Goal: Task Accomplishment & Management: Manage account settings

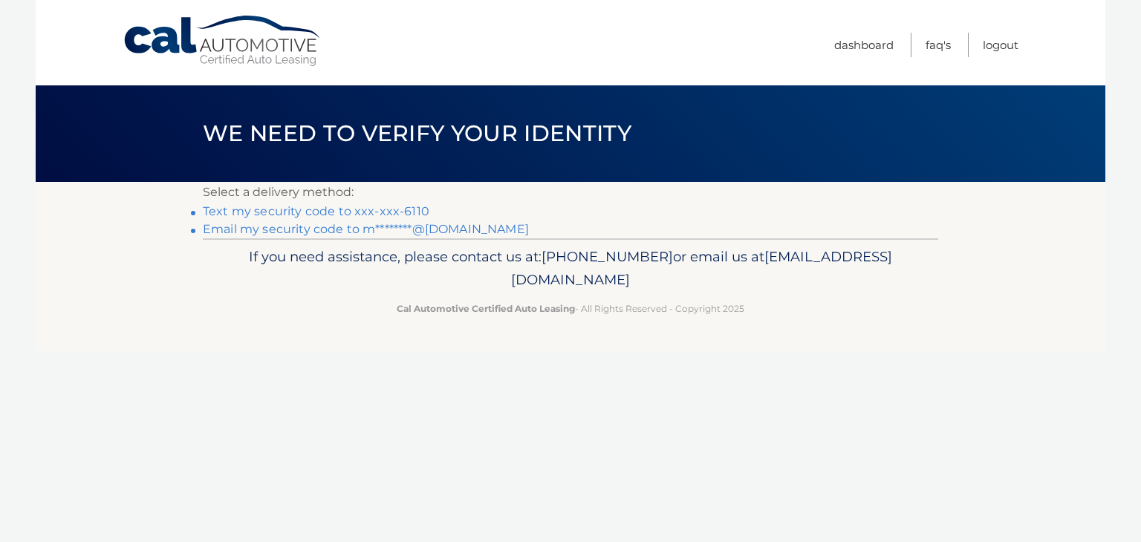
click at [481, 227] on link "Email my security code to m********@gmail.com" at bounding box center [366, 229] width 326 height 14
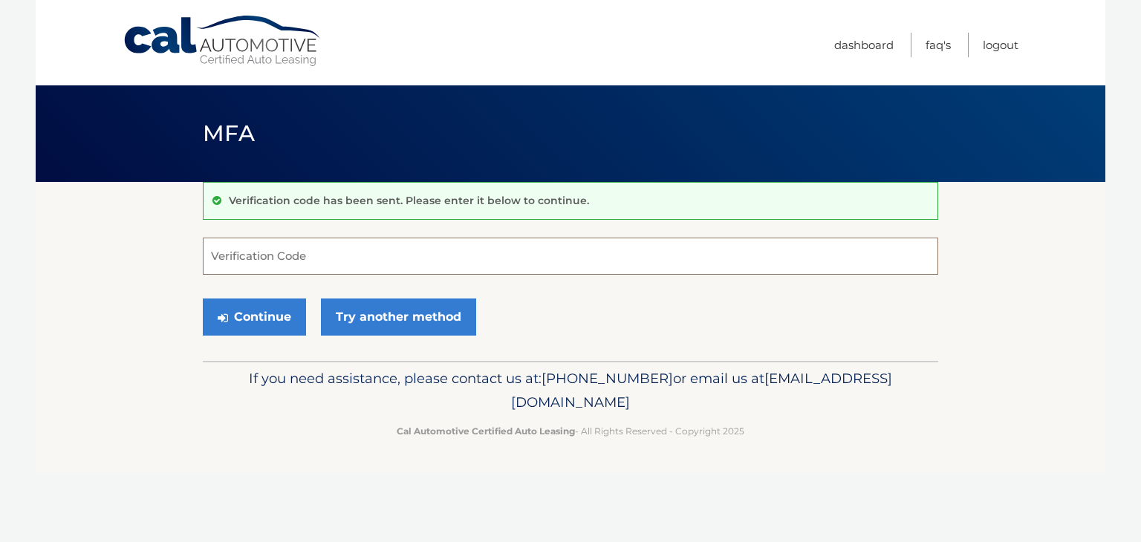
click at [461, 250] on input "Verification Code" at bounding box center [571, 256] width 736 height 37
click at [517, 250] on input "Verification Code" at bounding box center [571, 256] width 736 height 37
type input "812888"
click at [203, 299] on button "Continue" at bounding box center [254, 317] width 103 height 37
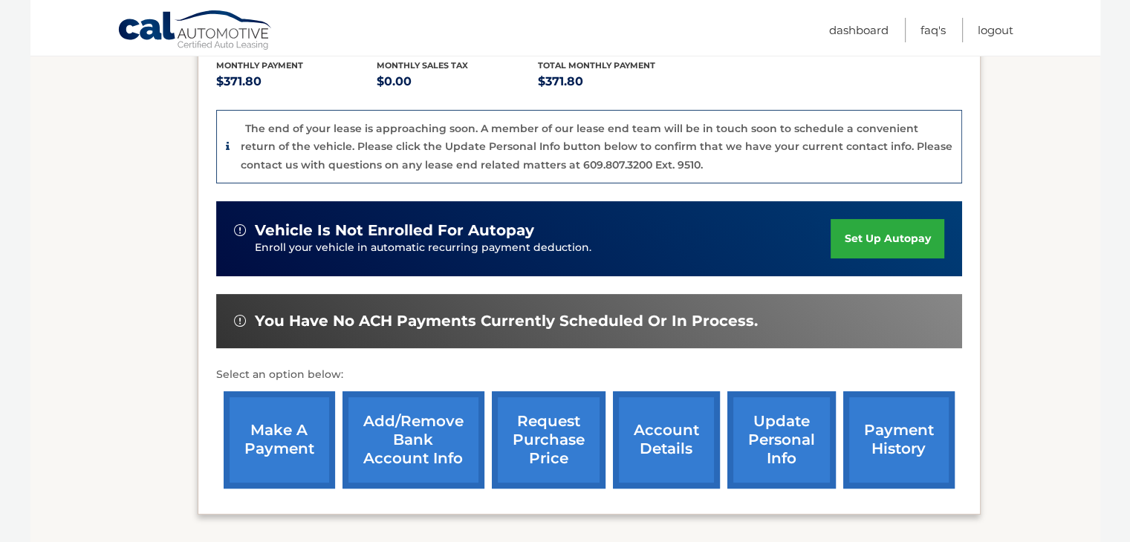
scroll to position [448, 0]
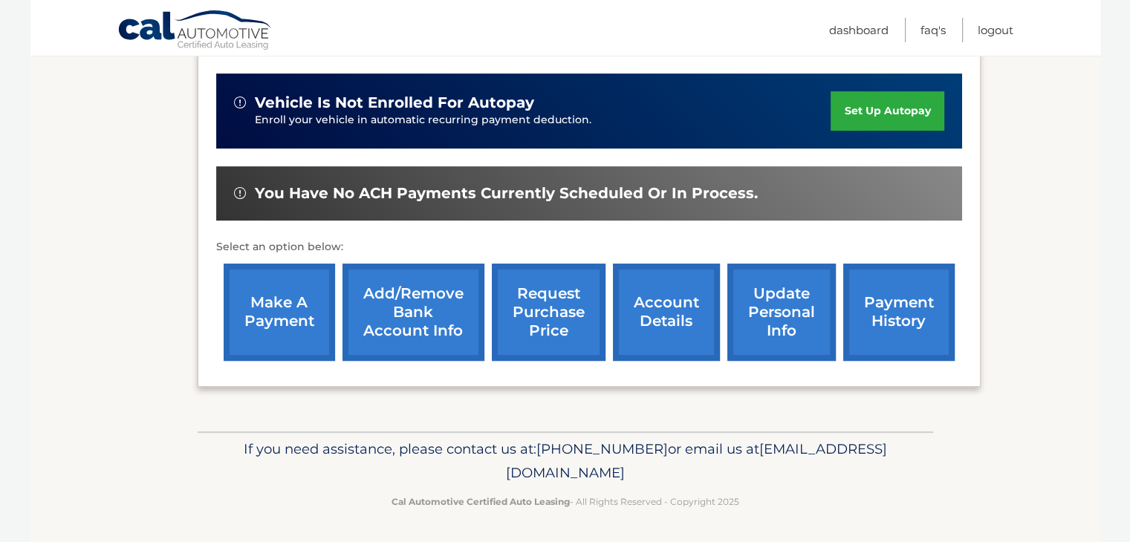
click at [679, 326] on link "account details" at bounding box center [666, 312] width 107 height 97
click at [664, 336] on link "account details" at bounding box center [666, 312] width 107 height 97
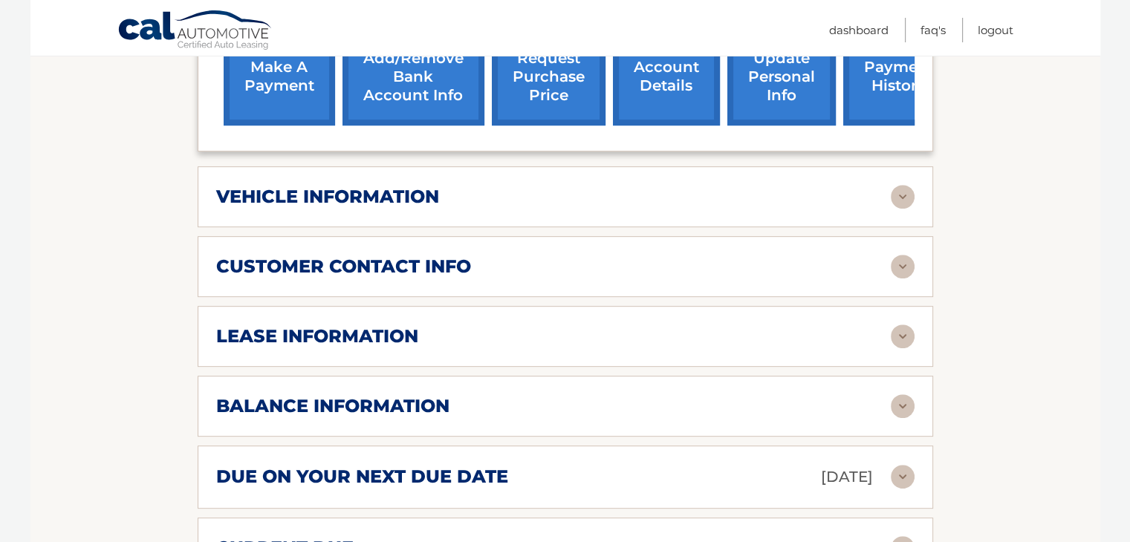
scroll to position [817, 0]
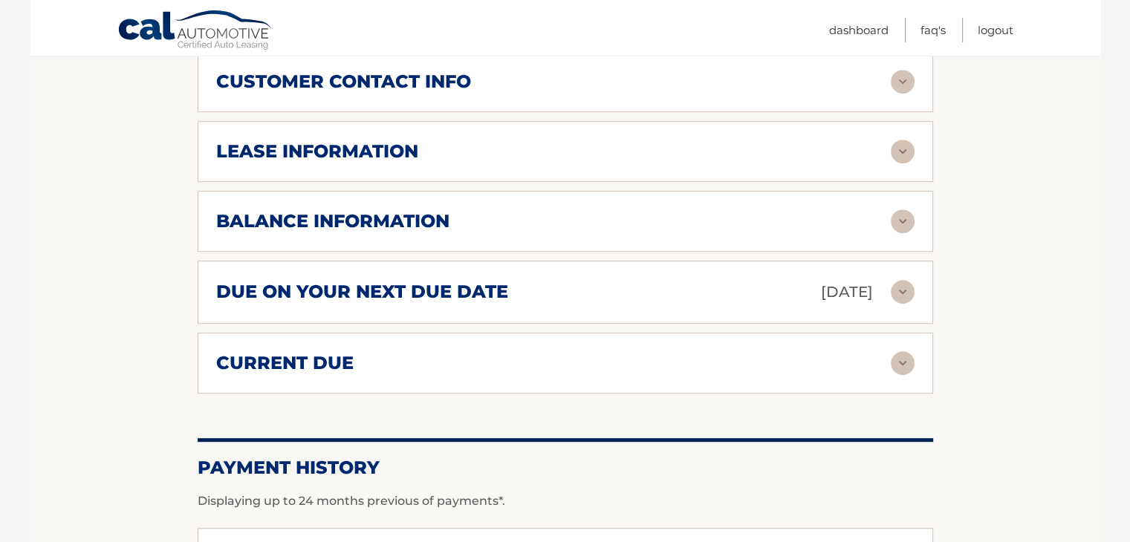
click at [896, 280] on img at bounding box center [903, 292] width 24 height 24
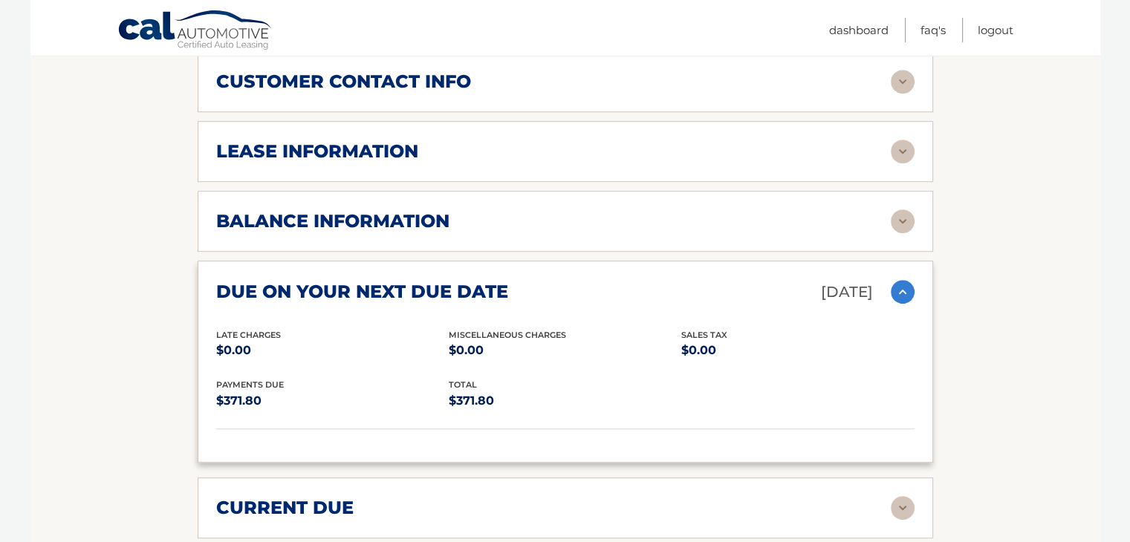
click at [904, 212] on div "balance information Payments Received 35 Payments Remaining 4 Next Payment will…" at bounding box center [566, 221] width 736 height 61
click at [901, 210] on img at bounding box center [903, 222] width 24 height 24
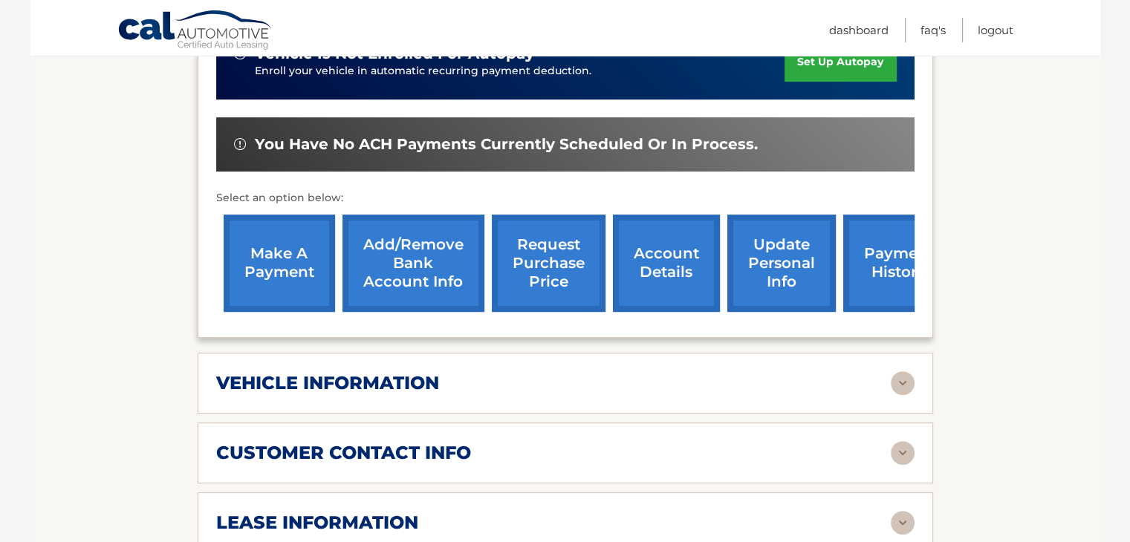
scroll to position [446, 0]
click at [501, 493] on div "lease information Contract Start Date Dec 09, 2022 Term 39 Maturity Date Mar 09…" at bounding box center [566, 523] width 736 height 61
click at [918, 502] on div "lease information Contract Start Date Dec 09, 2022 Term 39 Maturity Date Mar 09…" at bounding box center [566, 523] width 736 height 61
click at [902, 511] on img at bounding box center [903, 523] width 24 height 24
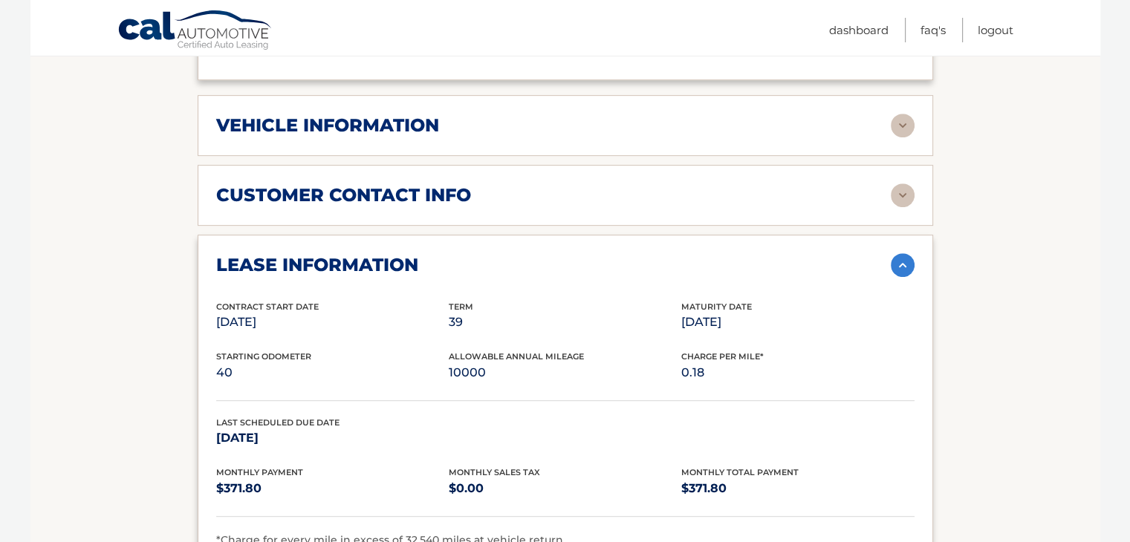
scroll to position [669, 0]
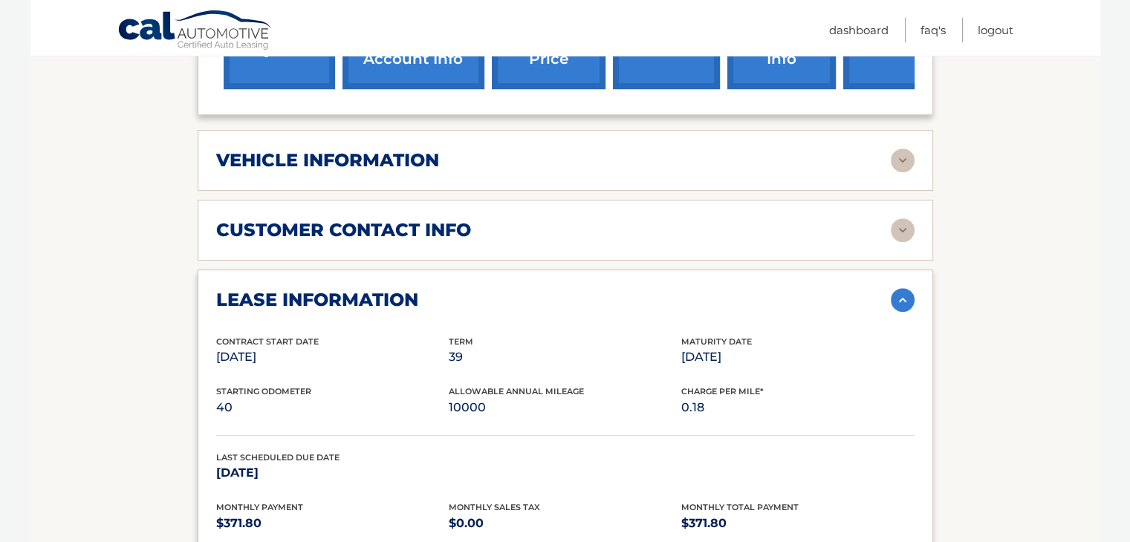
click at [898, 218] on img at bounding box center [903, 230] width 24 height 24
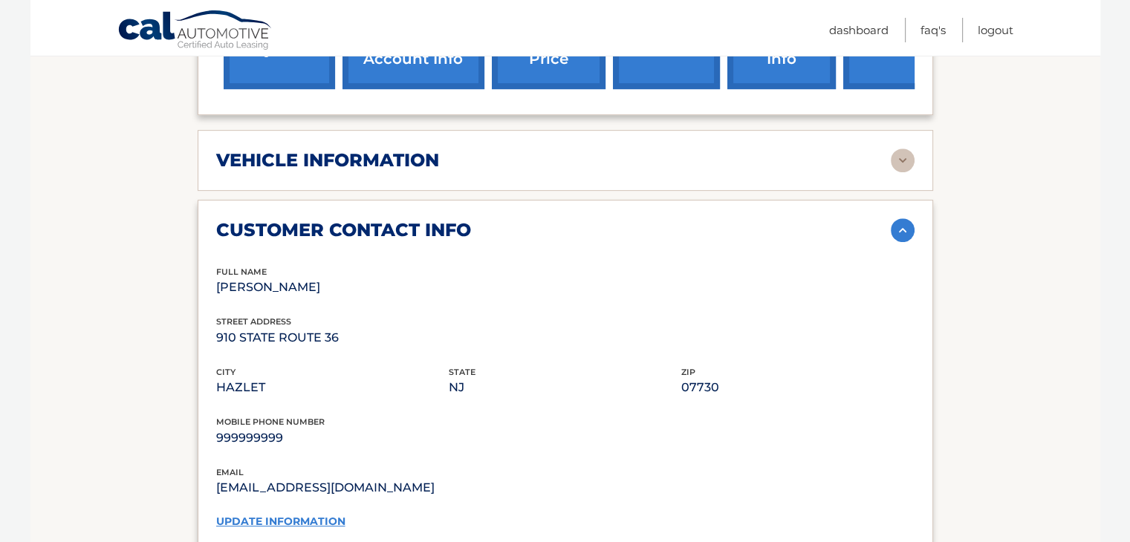
click at [901, 149] on img at bounding box center [903, 161] width 24 height 24
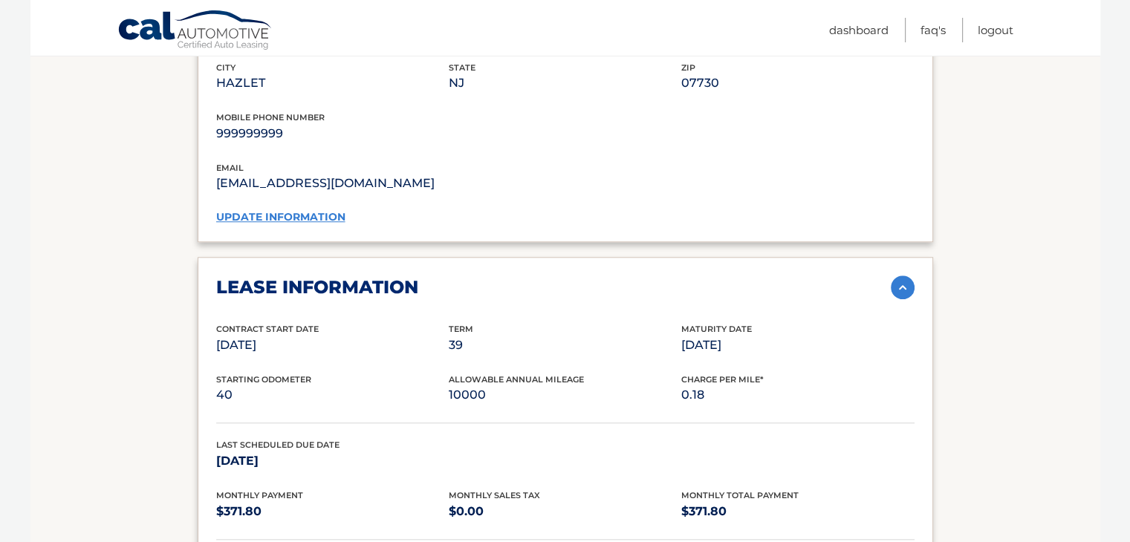
scroll to position [1338, 0]
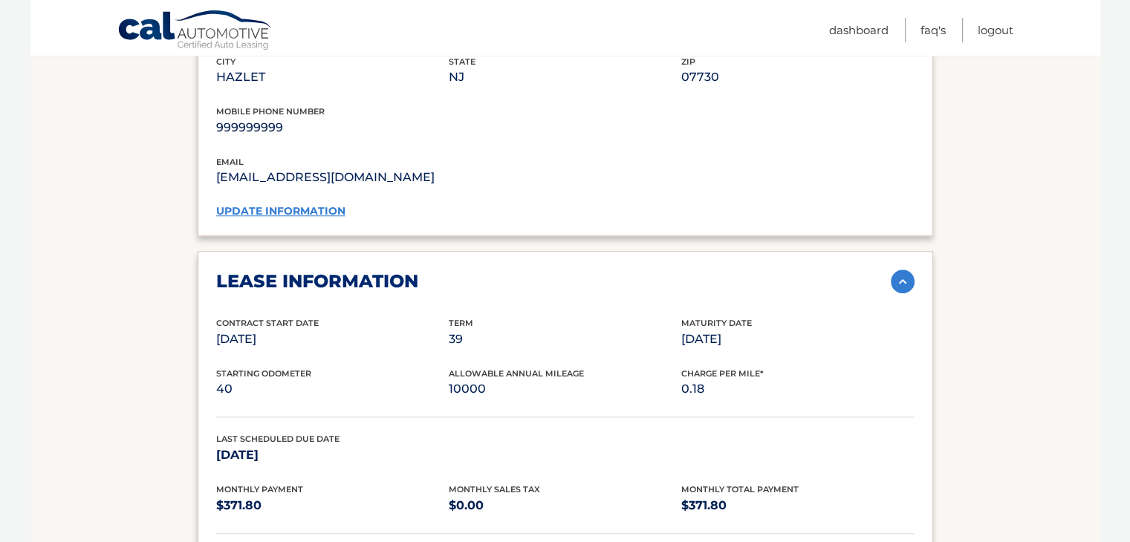
click at [235, 204] on link "update information" at bounding box center [280, 210] width 129 height 13
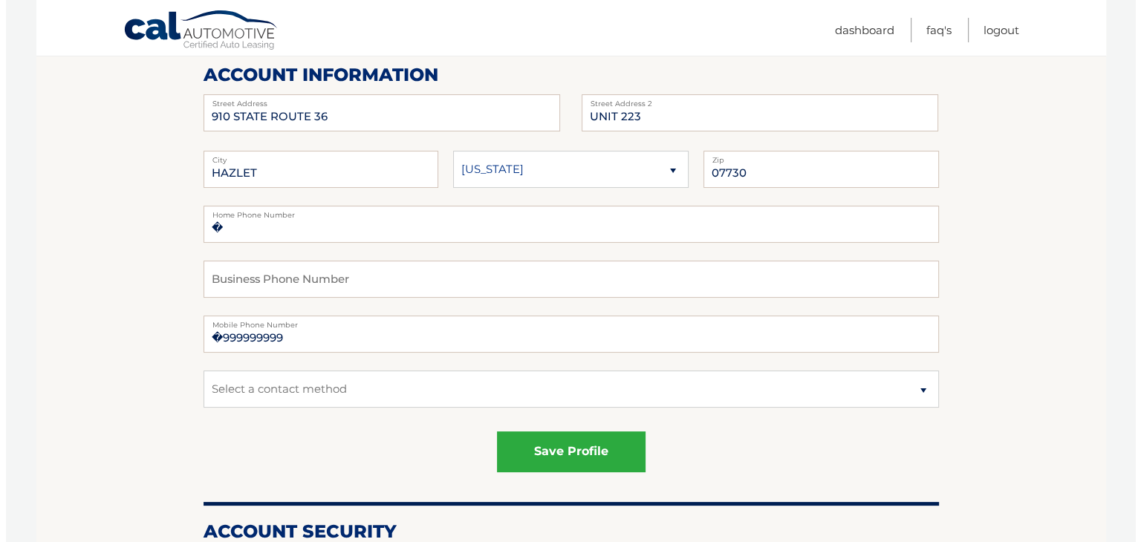
scroll to position [372, 0]
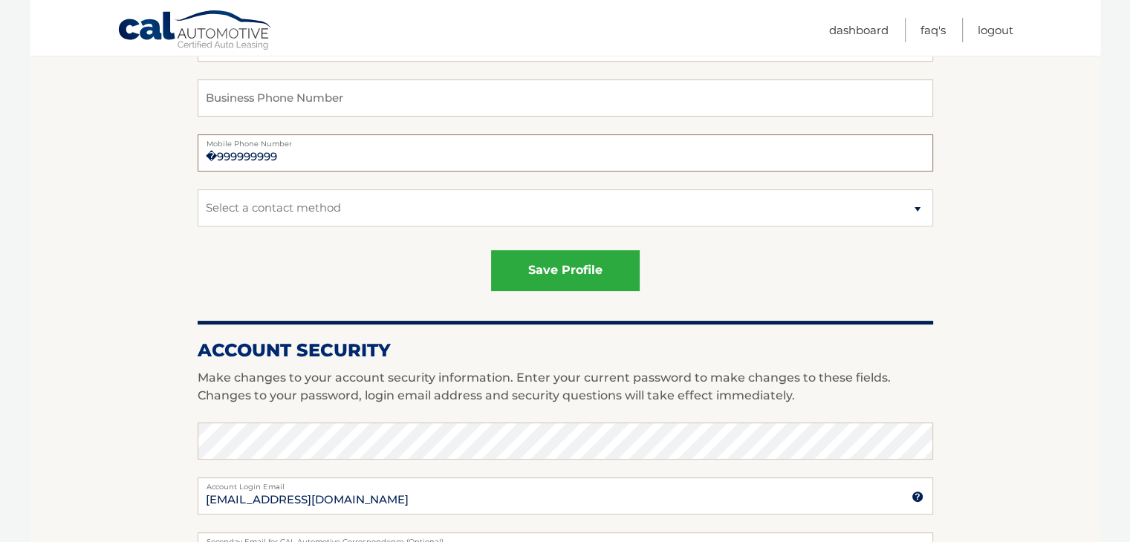
click at [302, 163] on input "�999999999" at bounding box center [566, 153] width 736 height 37
click at [303, 163] on input "�999999999" at bounding box center [566, 153] width 736 height 37
type input "8486336110"
click at [306, 227] on fieldset "� Home Phone Number Business Phone Number 8486336110 Mobile Phone Number Select…" at bounding box center [566, 135] width 736 height 220
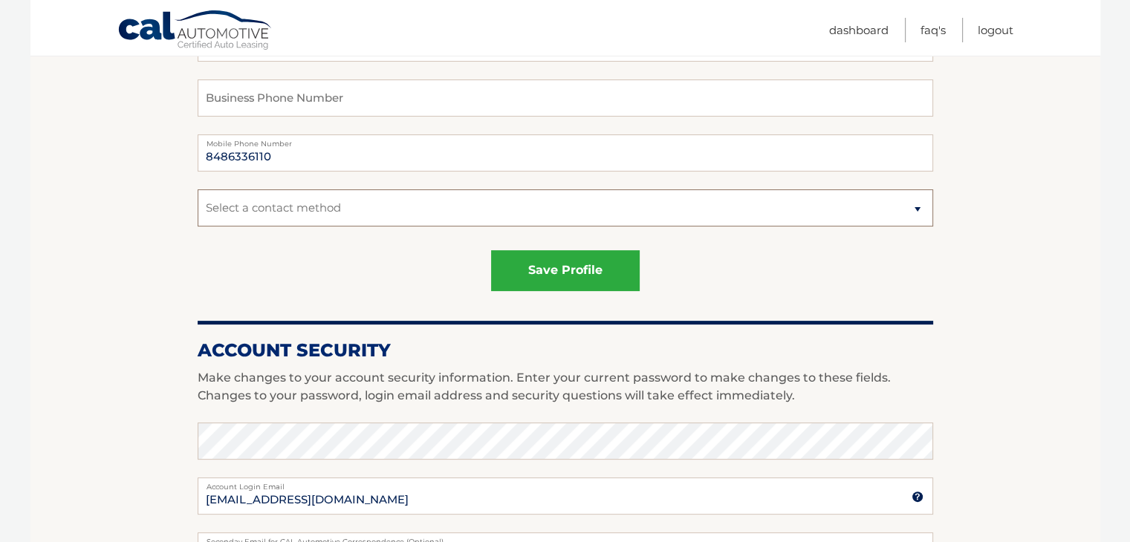
click at [312, 215] on select "Select a contact method Mobile Home" at bounding box center [566, 207] width 736 height 37
select select "1"
click at [198, 189] on select "Select a contact method Mobile Home" at bounding box center [566, 207] width 736 height 37
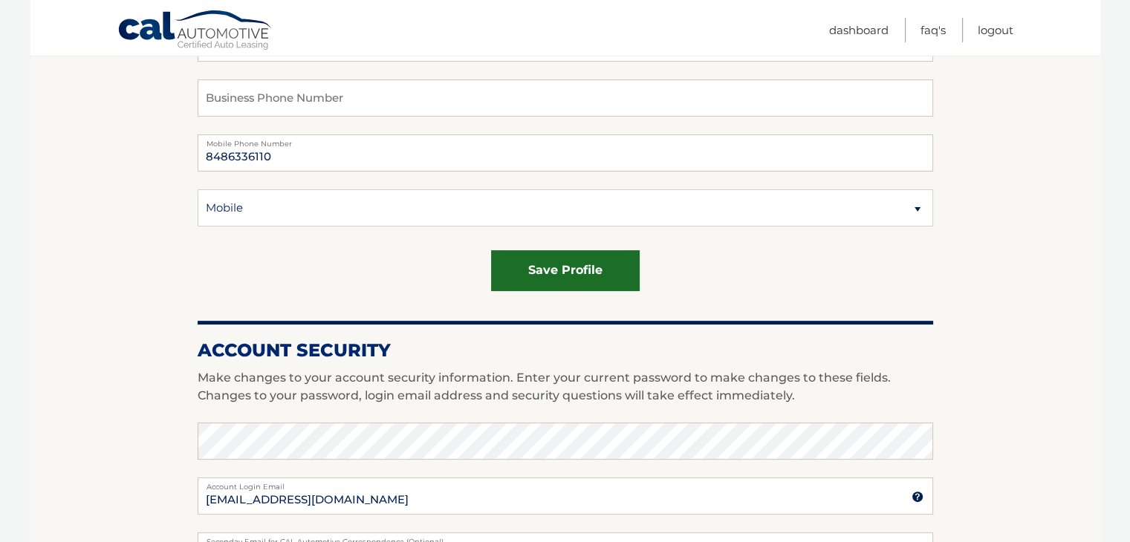
click at [522, 265] on button "save profile" at bounding box center [565, 270] width 149 height 41
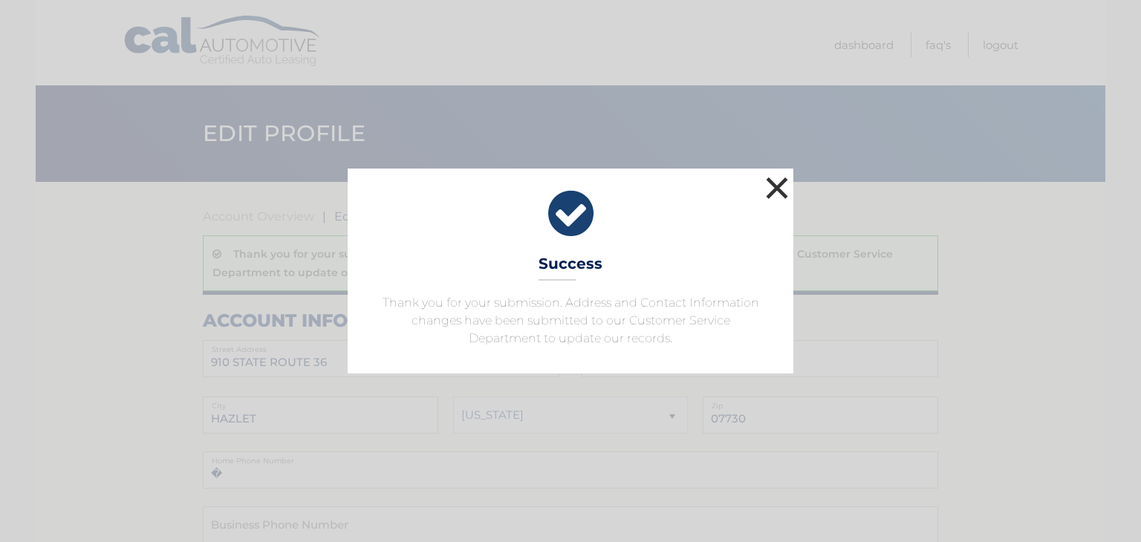
click at [781, 197] on button "×" at bounding box center [777, 188] width 30 height 30
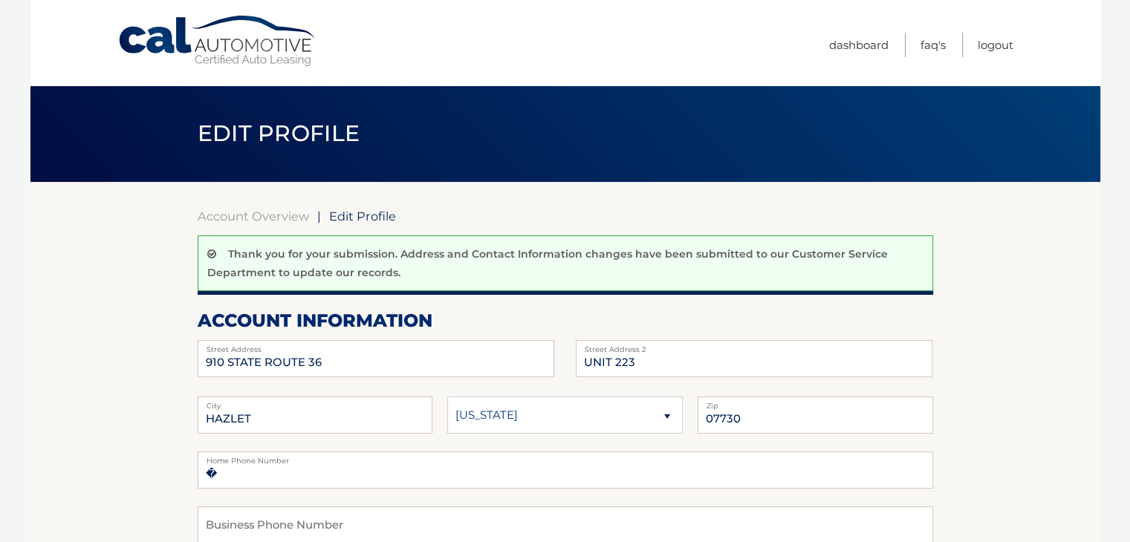
click at [835, 58] on ul "Dashboard FAQ's Logout" at bounding box center [921, 42] width 184 height 85
click at [838, 50] on link "Dashboard" at bounding box center [858, 45] width 59 height 25
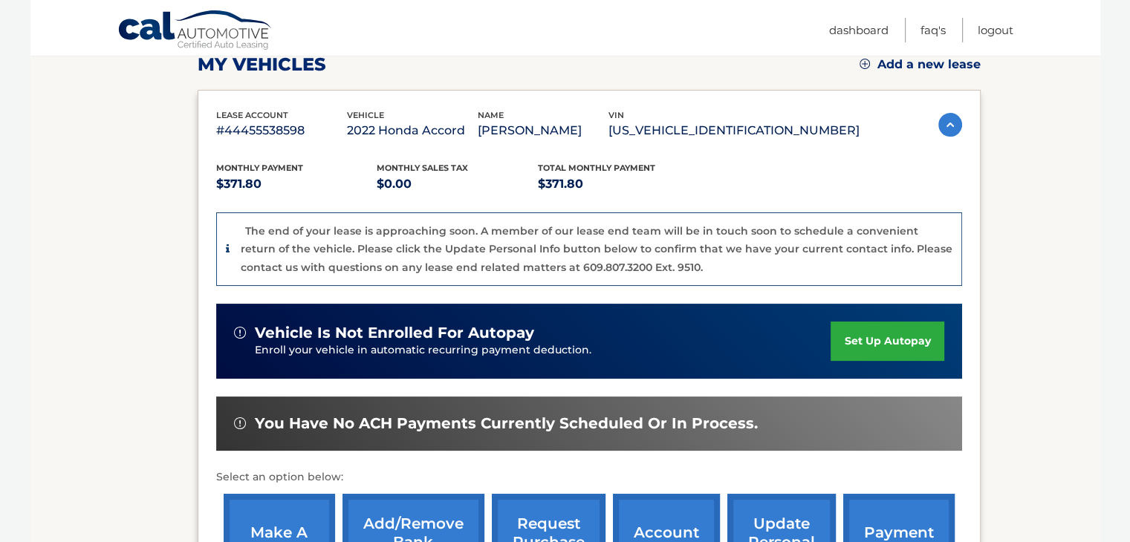
scroll to position [297, 0]
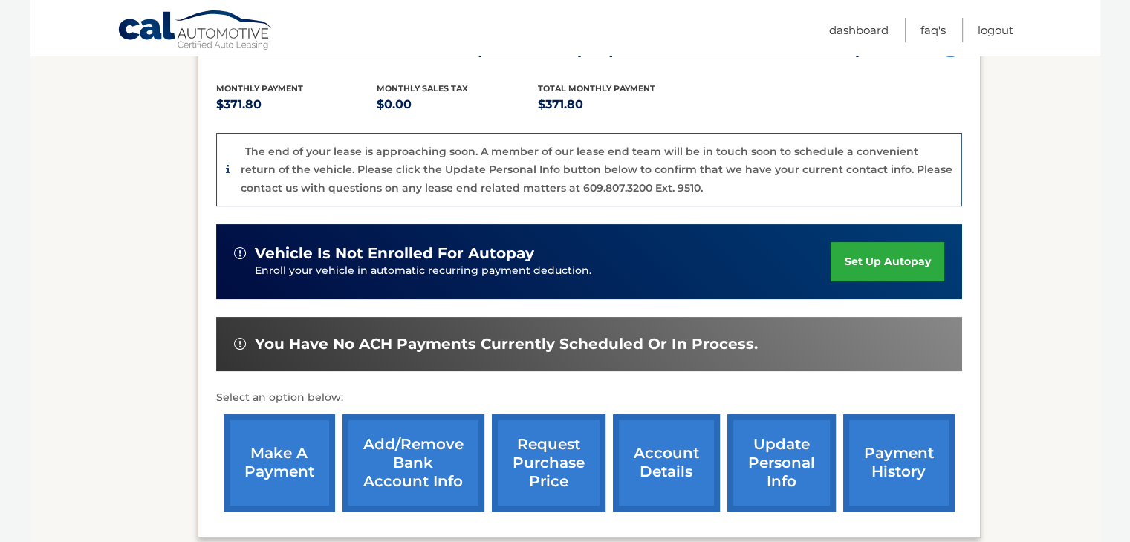
click at [720, 173] on p "The end of your lease is approaching soon. A member of our lease end team will …" at bounding box center [597, 170] width 712 height 50
click at [222, 167] on div "The end of your lease is approaching soon. A member of our lease end team will …" at bounding box center [589, 170] width 746 height 74
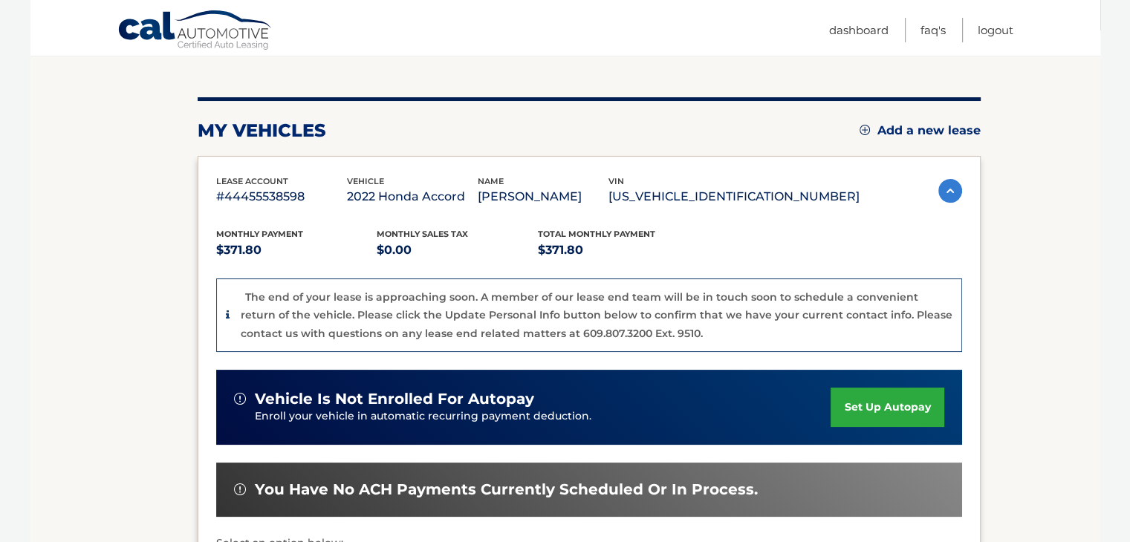
scroll to position [149, 0]
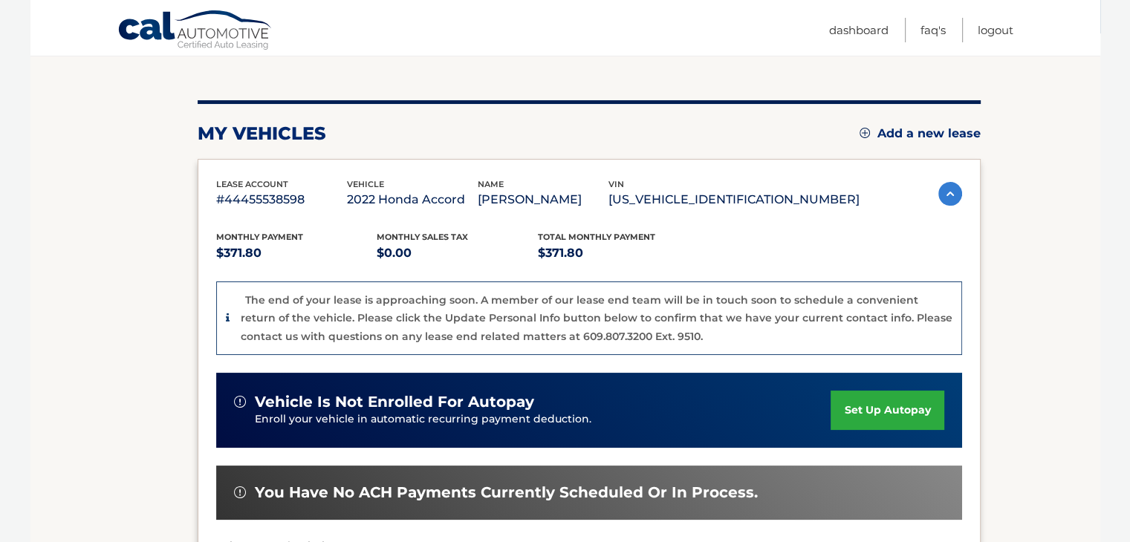
click at [924, 184] on div "lease account #44455538598 vehicle 2022 Honda Accord name [PERSON_NAME] vin [US…" at bounding box center [589, 194] width 746 height 33
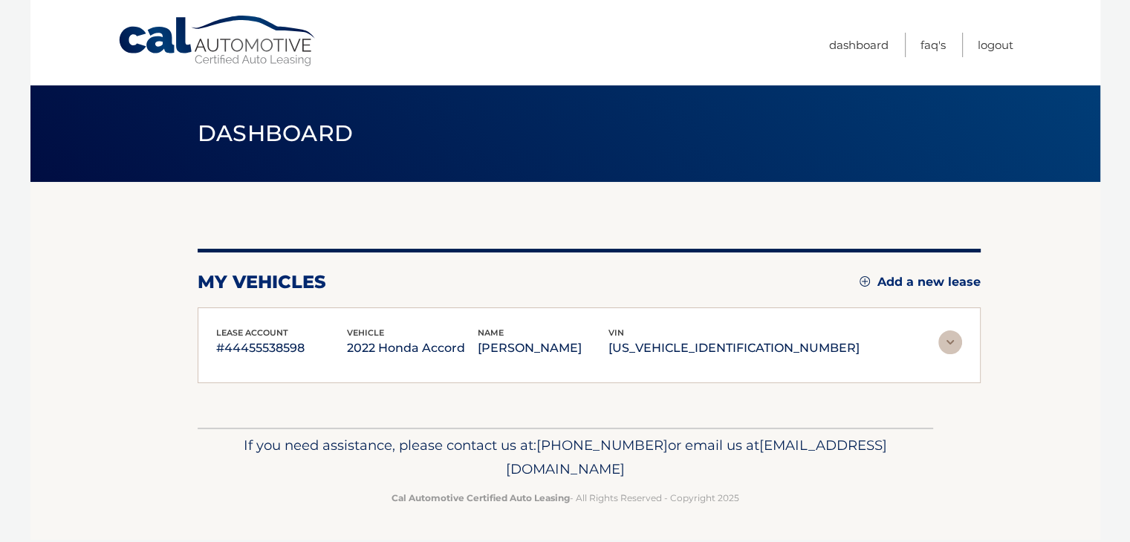
click at [936, 198] on div "my vehicles Add a new lease lease account #44455538598 vehicle 2022 Honda Accor…" at bounding box center [589, 305] width 783 height 246
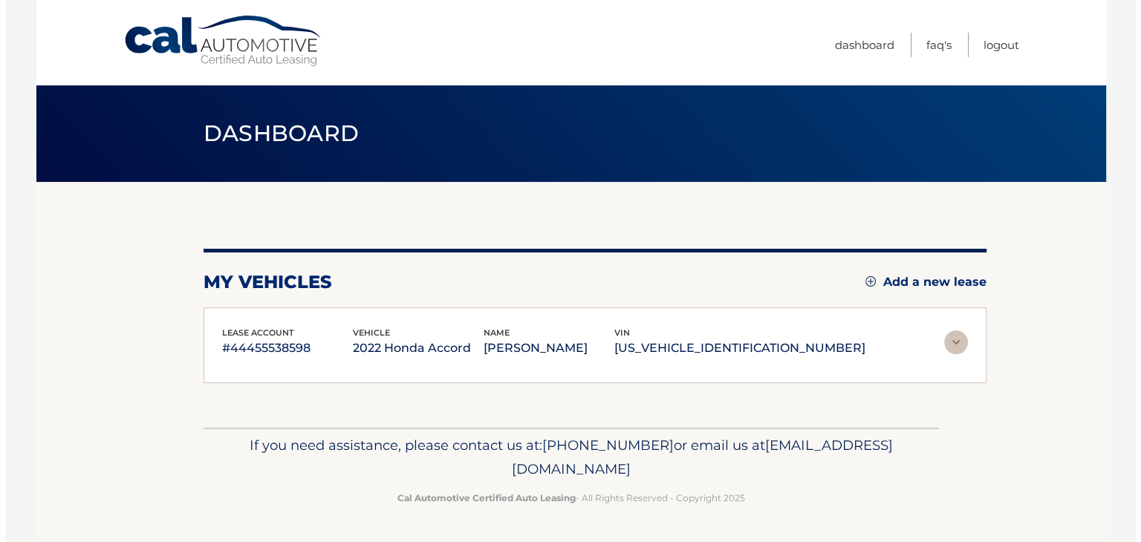
scroll to position [0, 0]
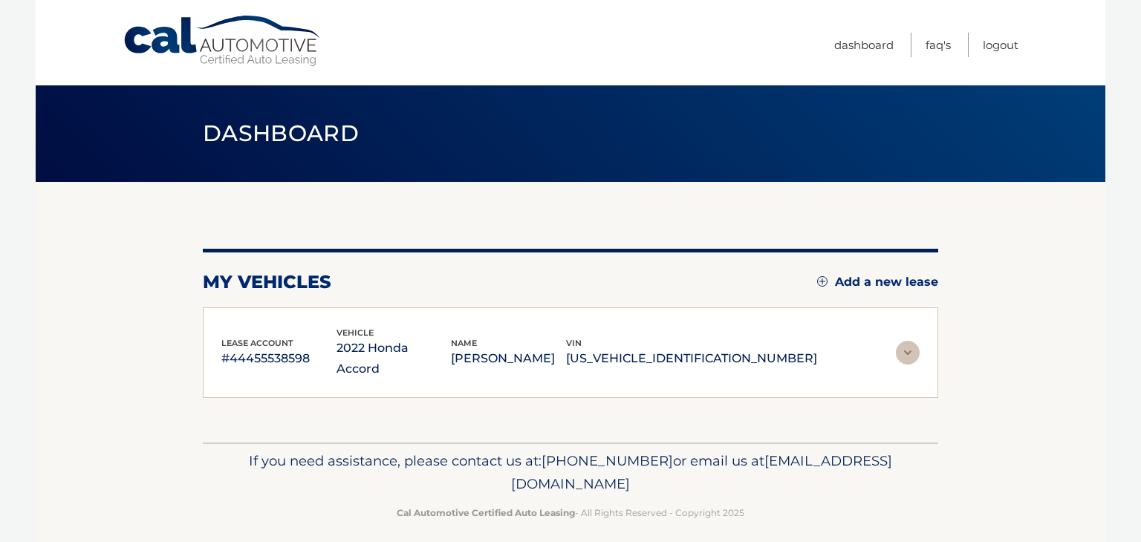
click at [840, 284] on link "Add a new lease" at bounding box center [877, 282] width 121 height 15
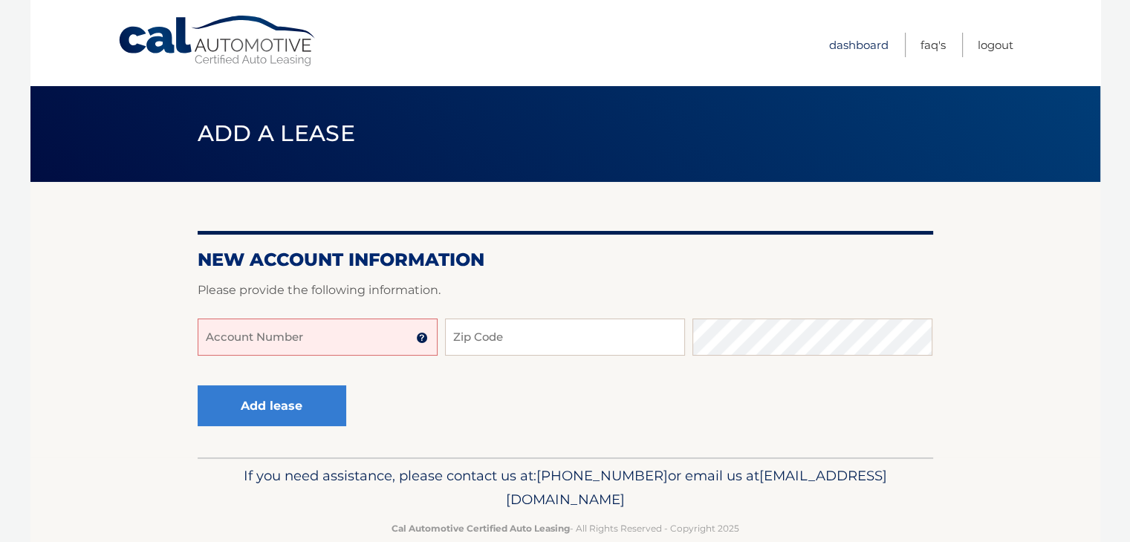
click at [832, 35] on link "Dashboard" at bounding box center [858, 45] width 59 height 25
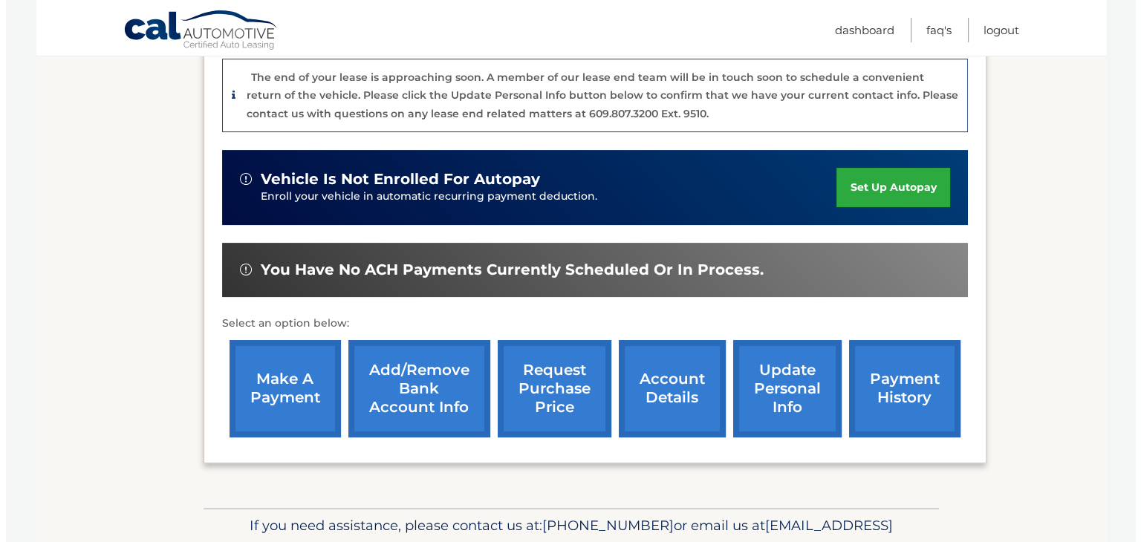
scroll to position [448, 0]
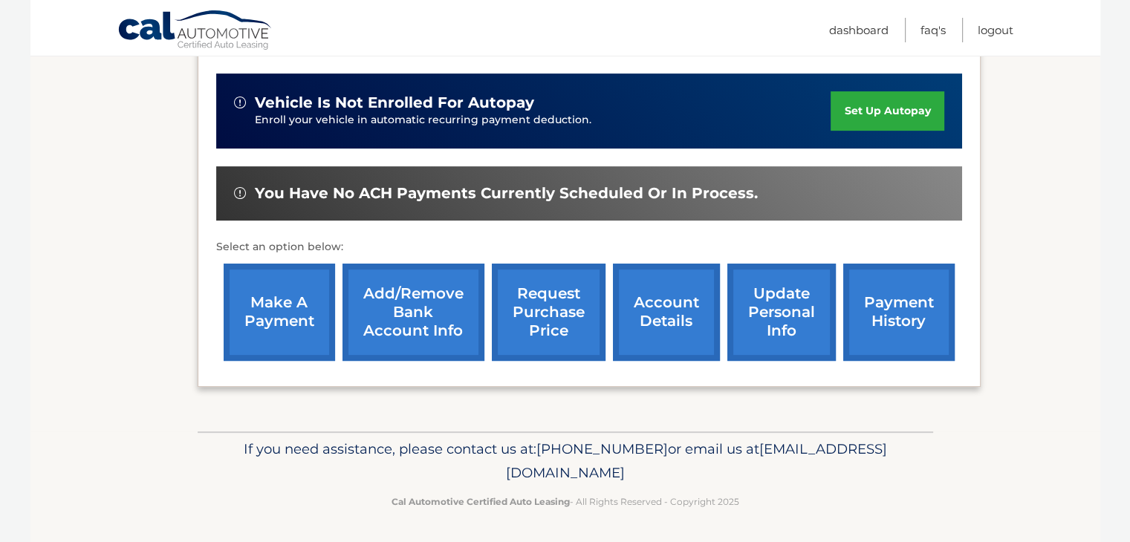
click at [571, 331] on link "request purchase price" at bounding box center [549, 312] width 114 height 97
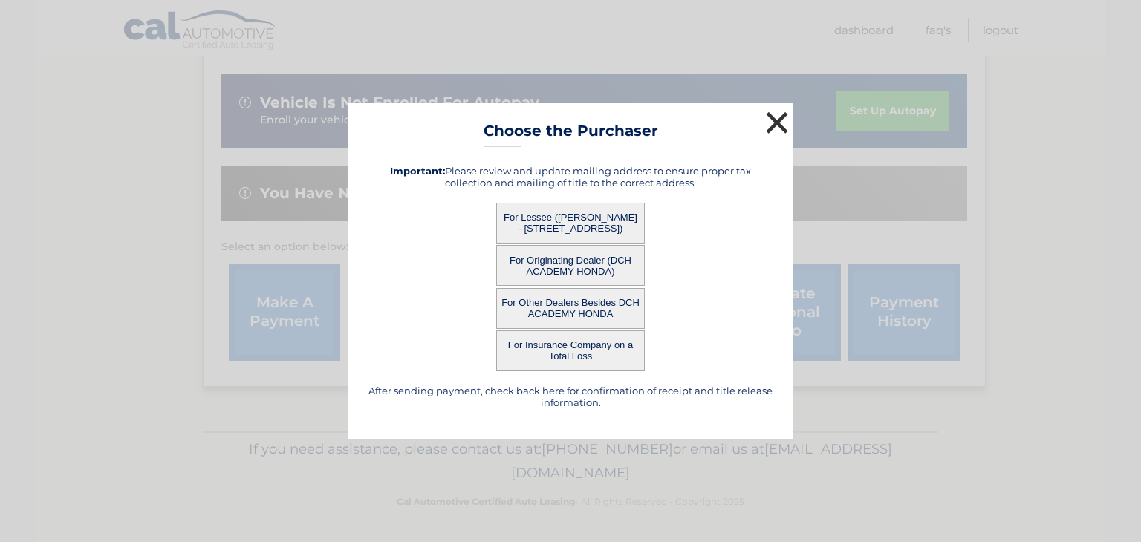
click at [782, 123] on button "×" at bounding box center [777, 123] width 30 height 30
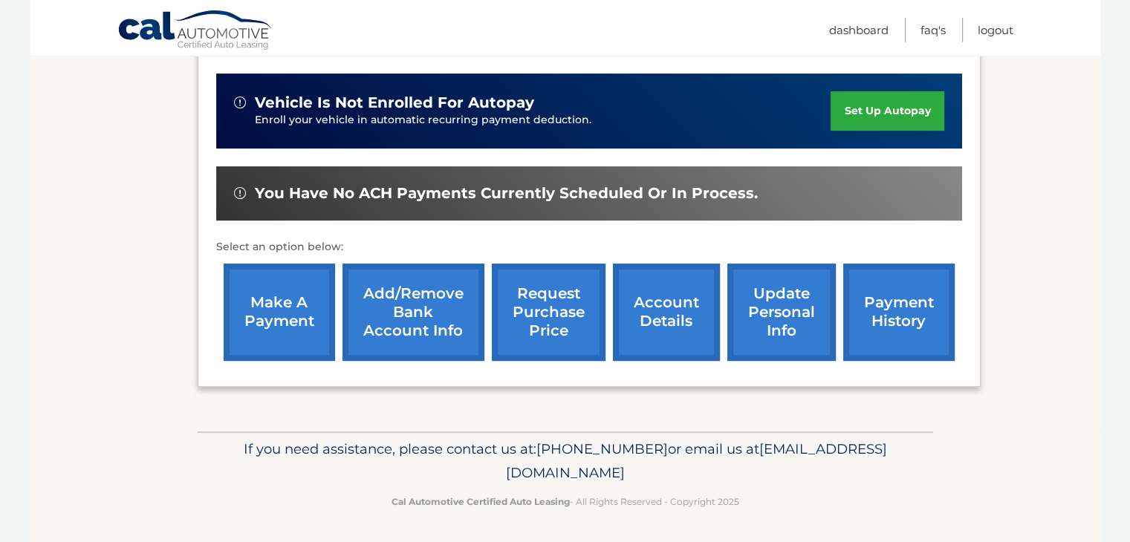
click at [574, 329] on link "request purchase price" at bounding box center [549, 312] width 114 height 97
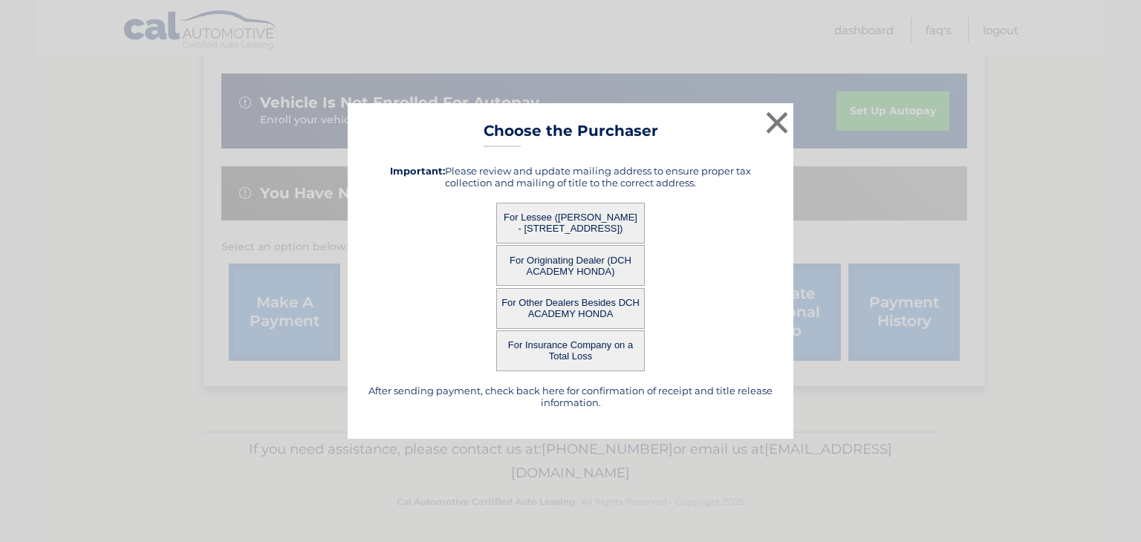
click at [635, 211] on button "For Lessee (MICHAEL CALVONI - 910 STATE ROUTE 36, UNIT 223, HAZLET, NJ 07730)" at bounding box center [570, 223] width 149 height 41
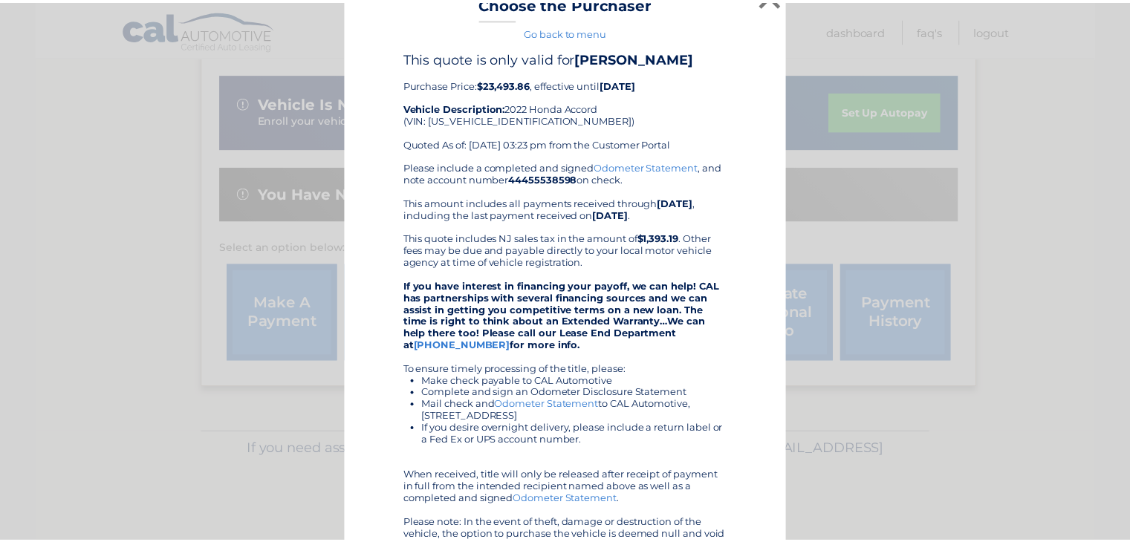
scroll to position [0, 0]
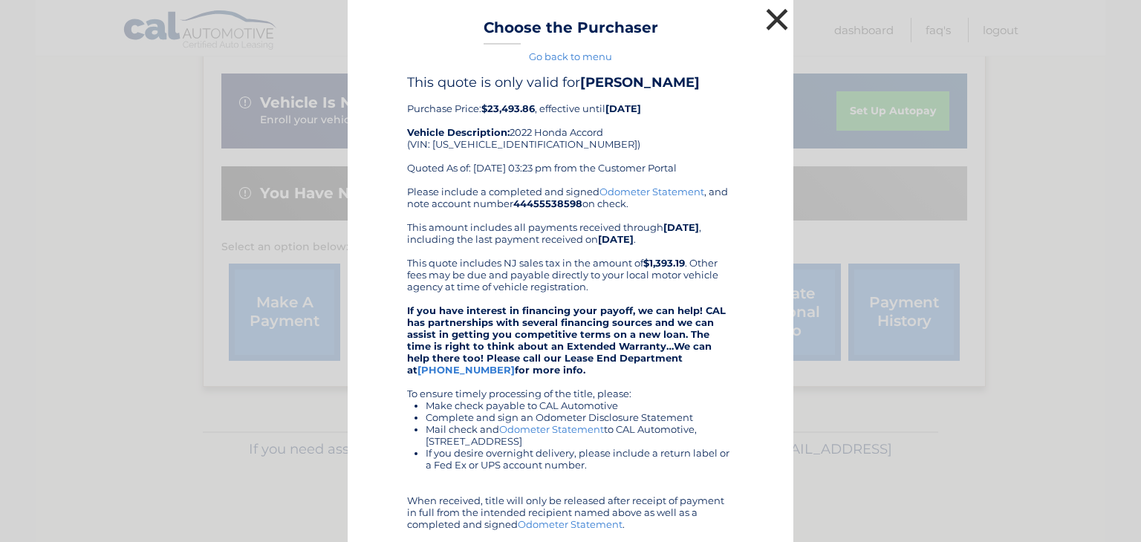
click at [776, 27] on button "×" at bounding box center [777, 19] width 30 height 30
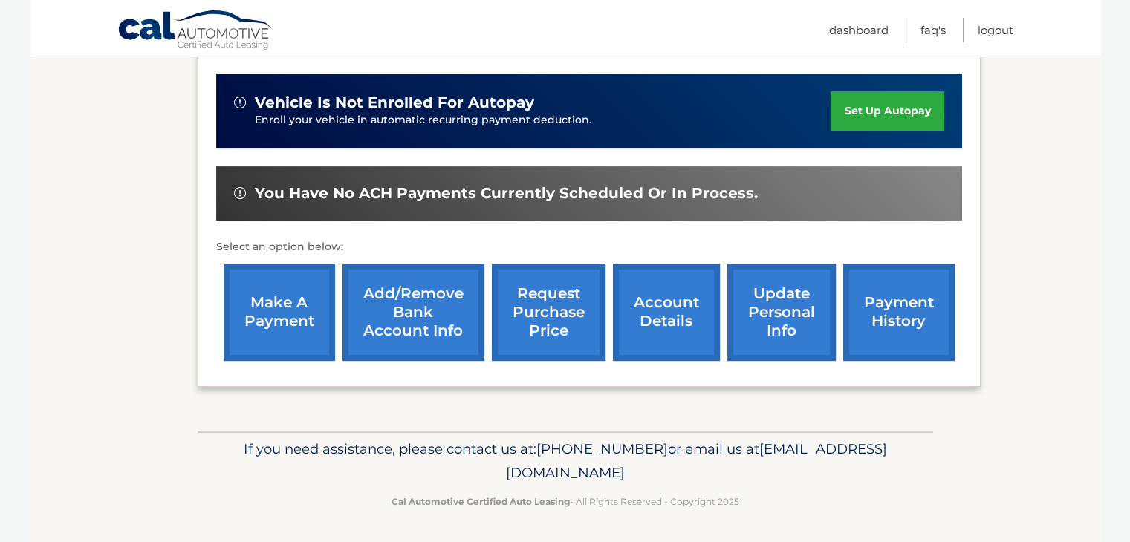
click at [897, 322] on link "payment history" at bounding box center [898, 312] width 111 height 97
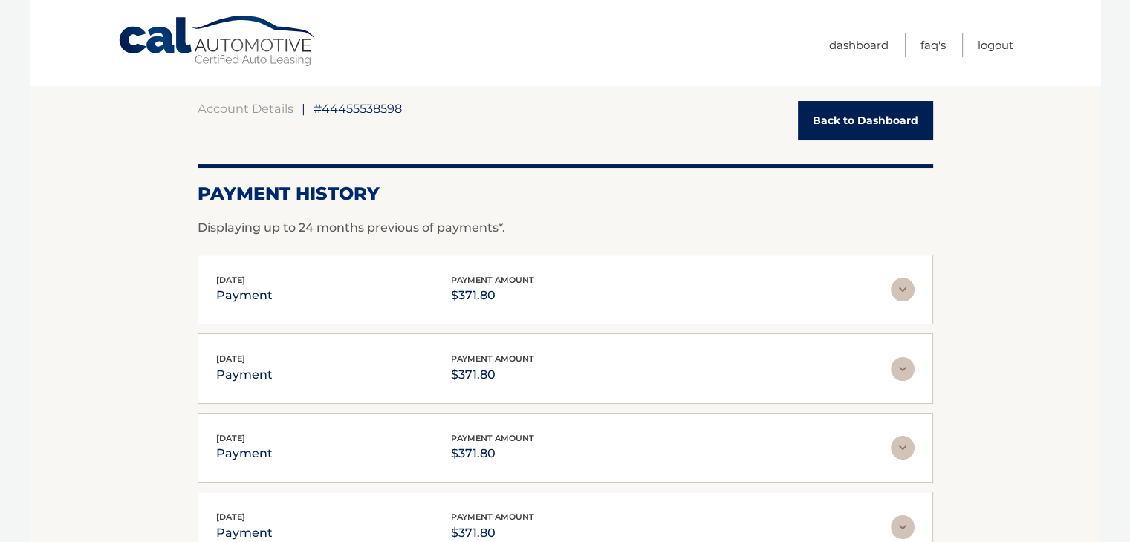
scroll to position [430, 0]
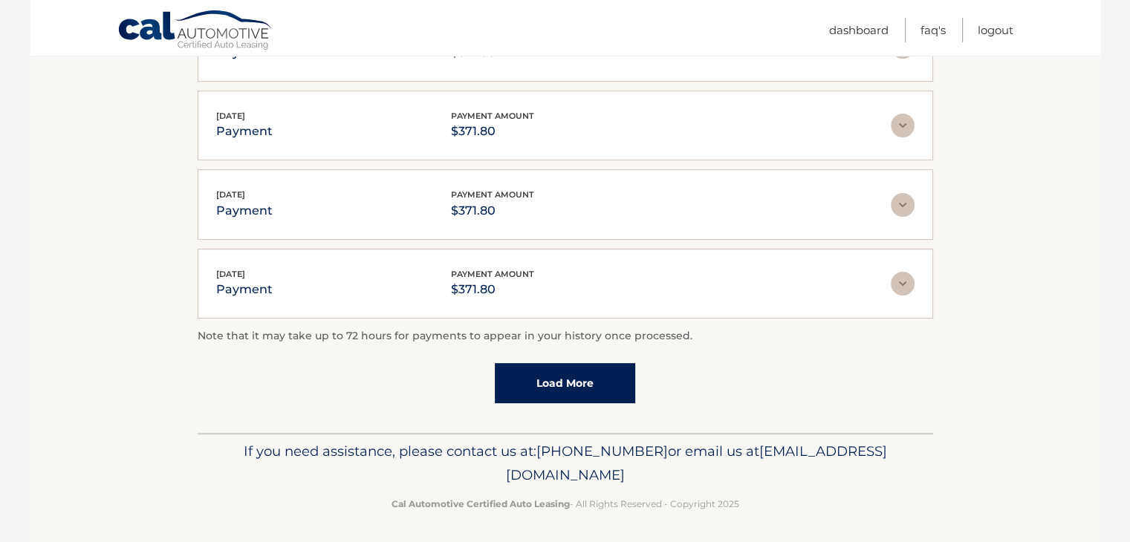
click at [632, 369] on link "Load More" at bounding box center [565, 383] width 140 height 40
click at [632, 366] on link "Load More" at bounding box center [565, 385] width 140 height 40
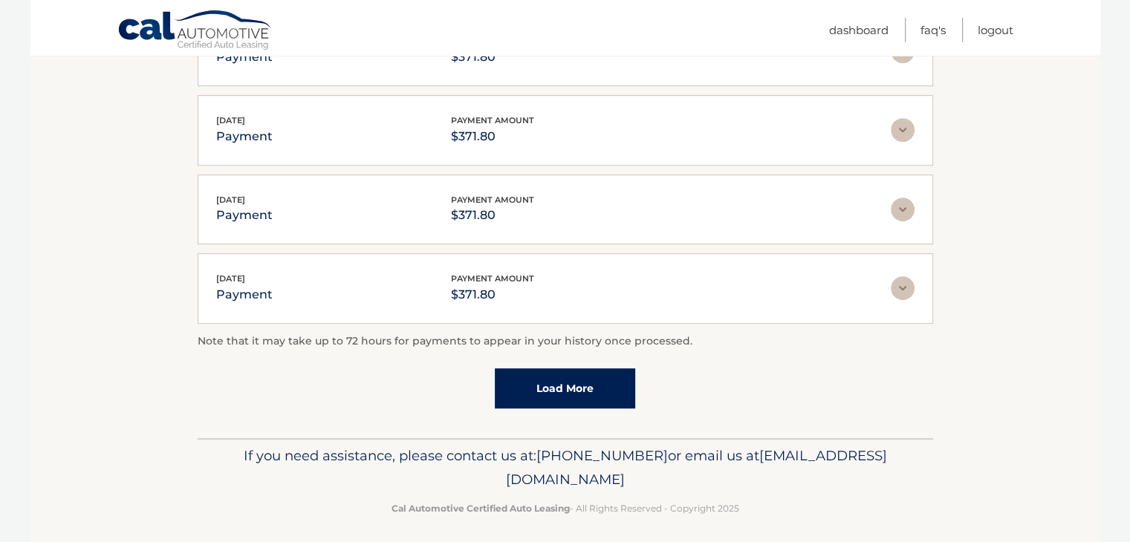
click at [609, 384] on link "Load More" at bounding box center [565, 389] width 140 height 40
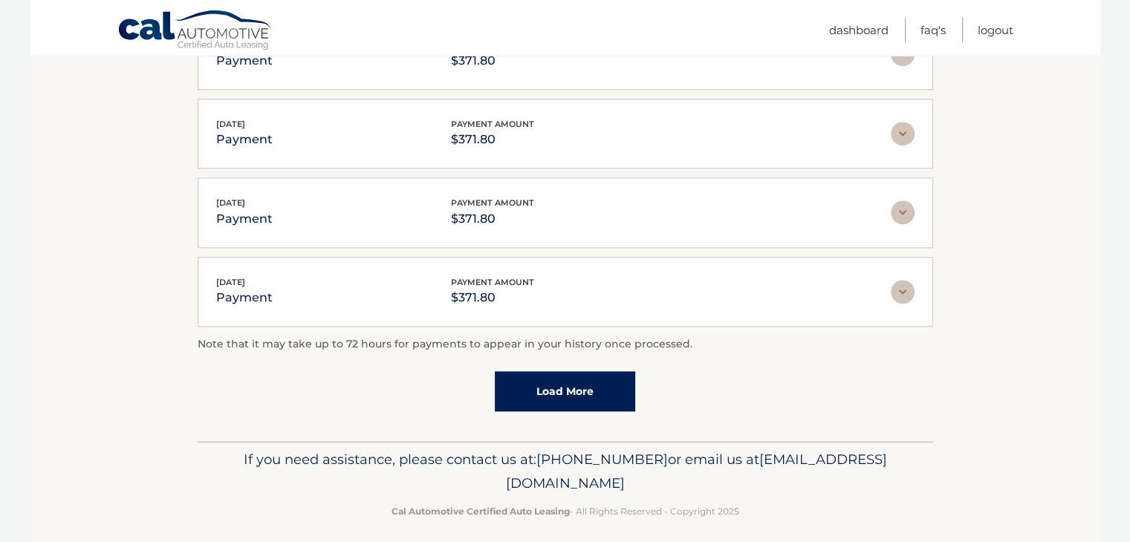
click at [612, 374] on link "Load More" at bounding box center [565, 392] width 140 height 40
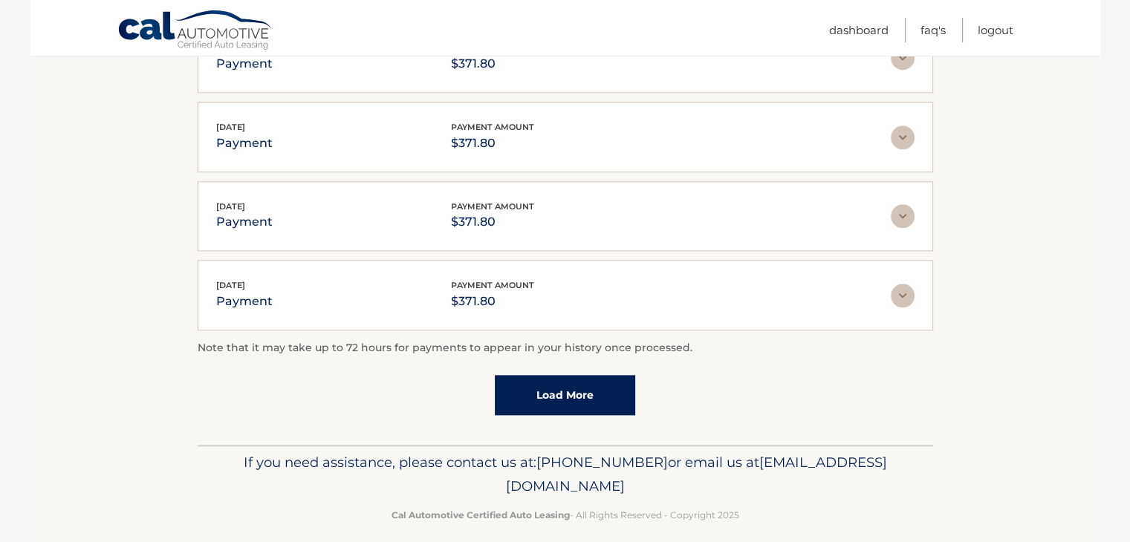
click at [612, 375] on link "Load More" at bounding box center [565, 395] width 140 height 40
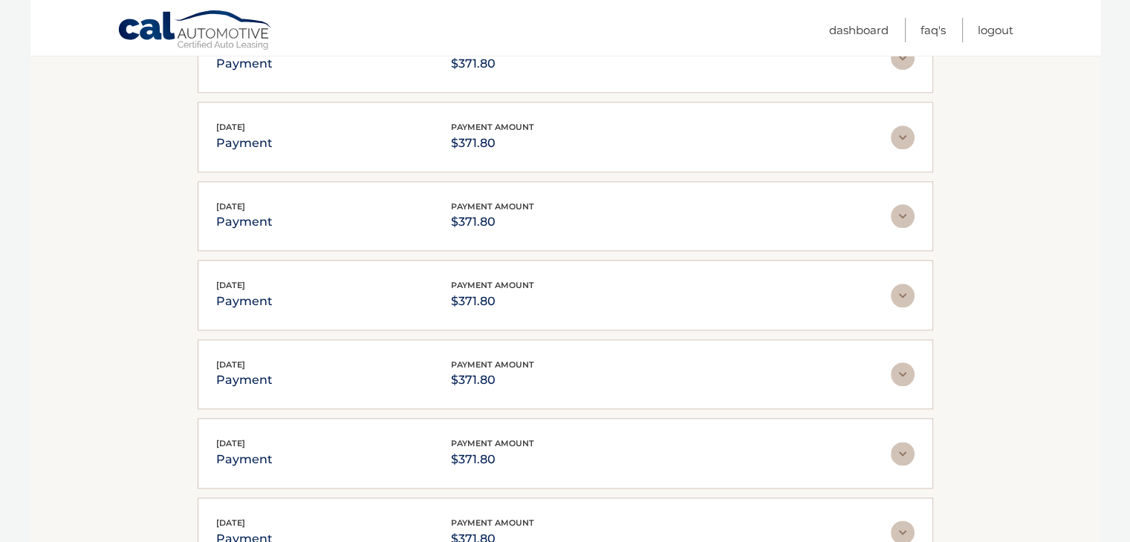
scroll to position [1882, 0]
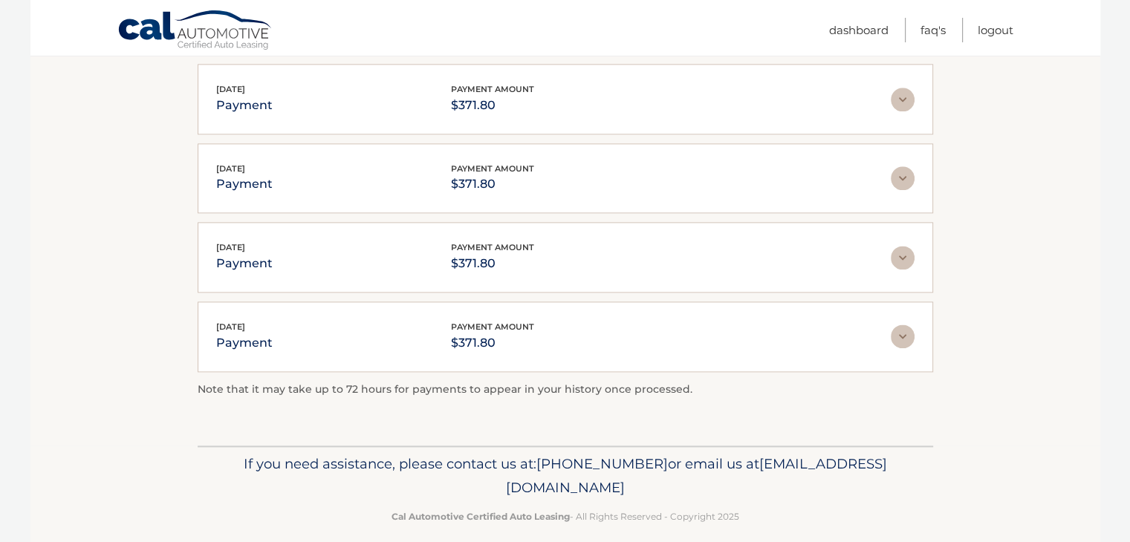
click at [612, 381] on p "Note that it may take up to 72 hours for payments to appear in your history onc…" at bounding box center [566, 390] width 736 height 18
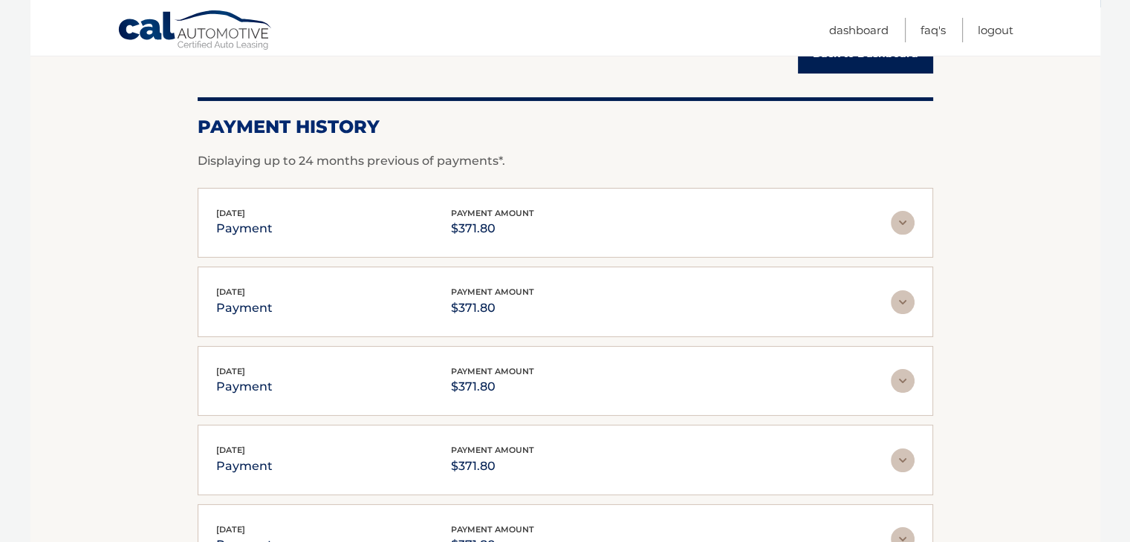
scroll to position [0, 0]
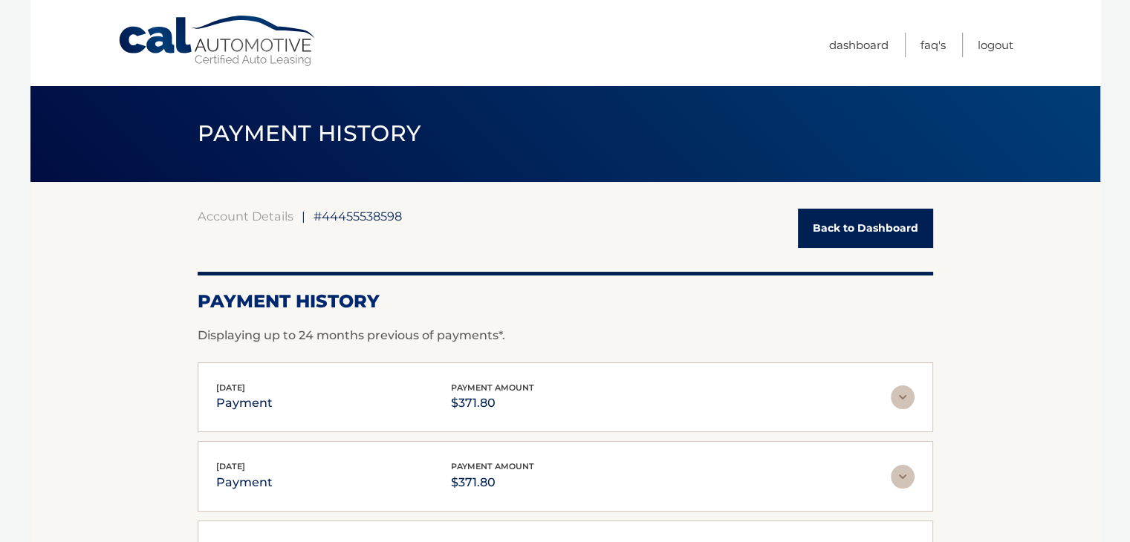
click at [887, 229] on link "Back to Dashboard" at bounding box center [865, 228] width 135 height 39
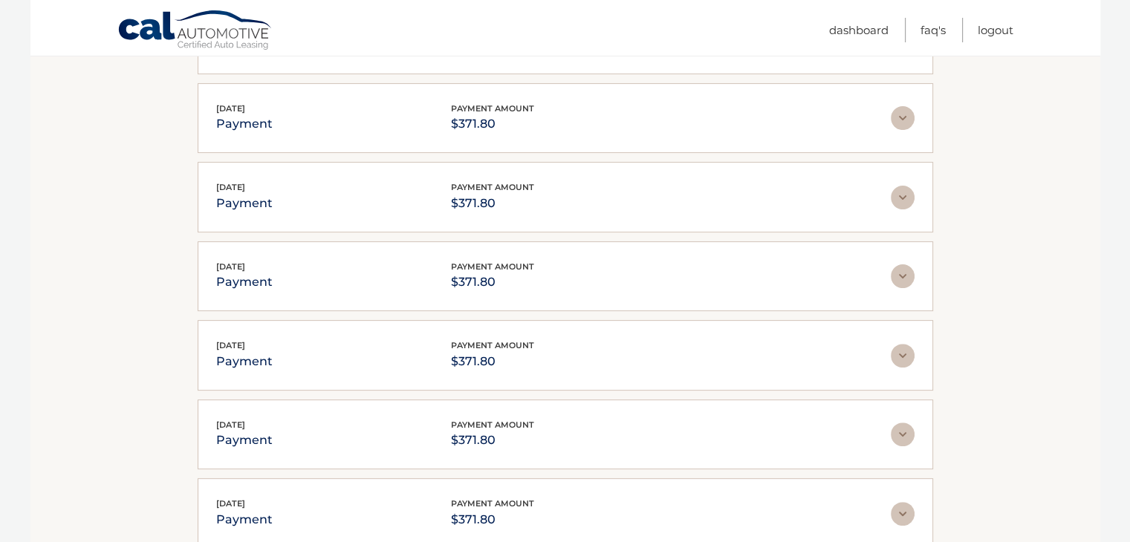
scroll to position [446, 0]
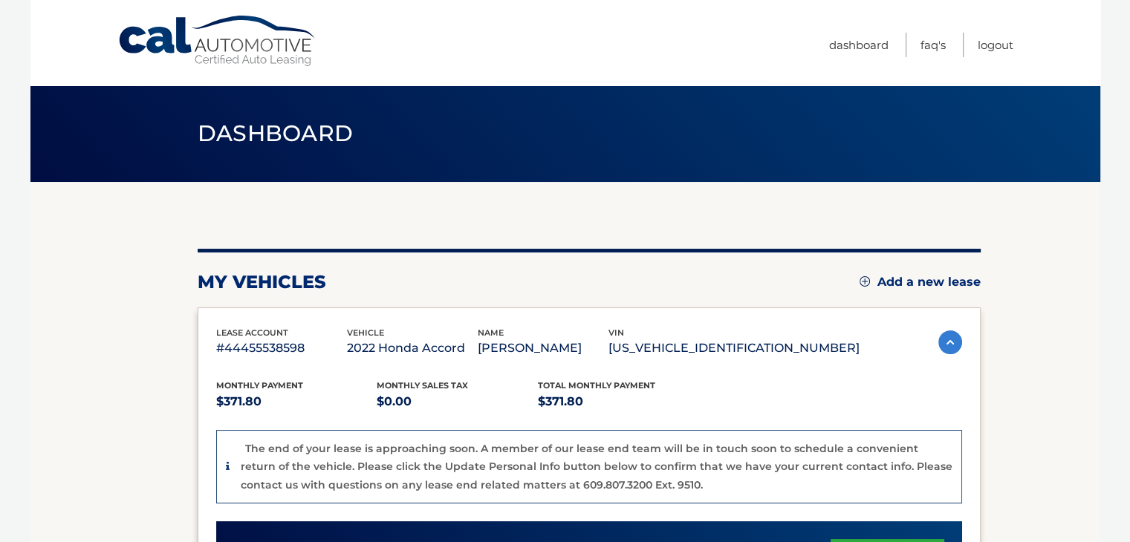
scroll to position [448, 0]
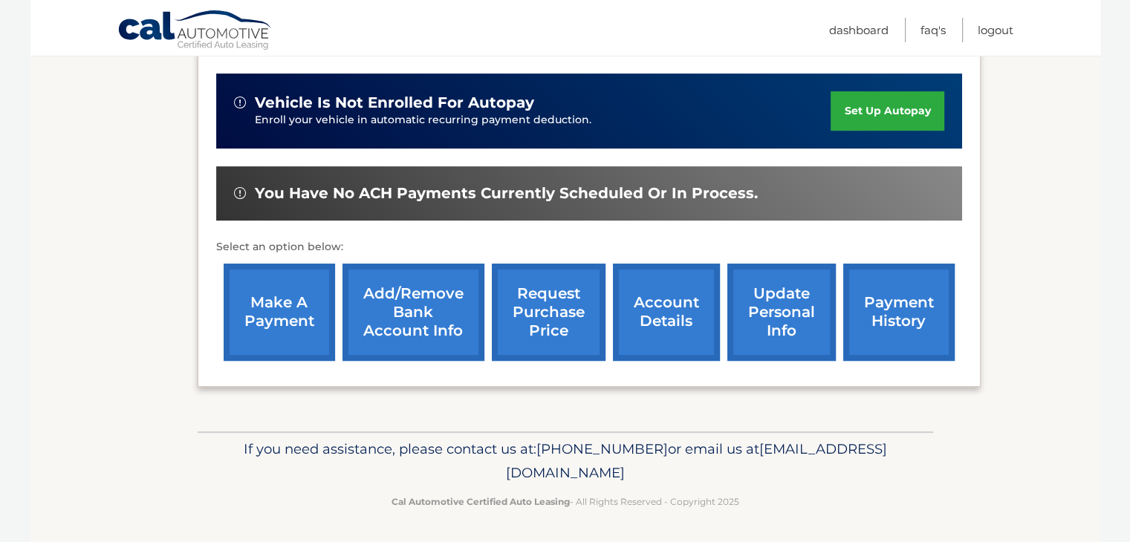
click at [634, 314] on link "account details" at bounding box center [666, 312] width 107 height 97
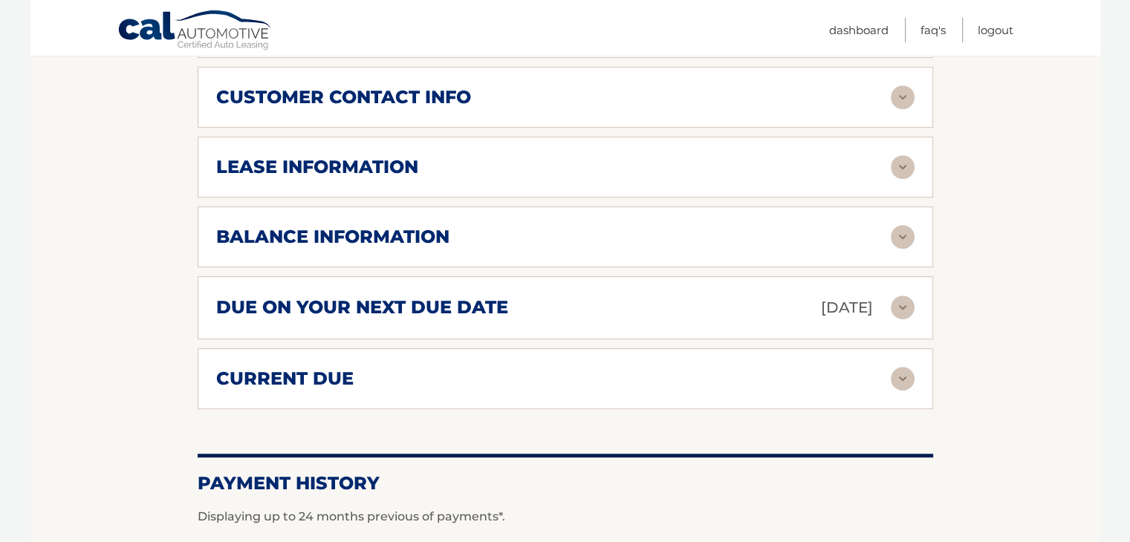
scroll to position [779, 0]
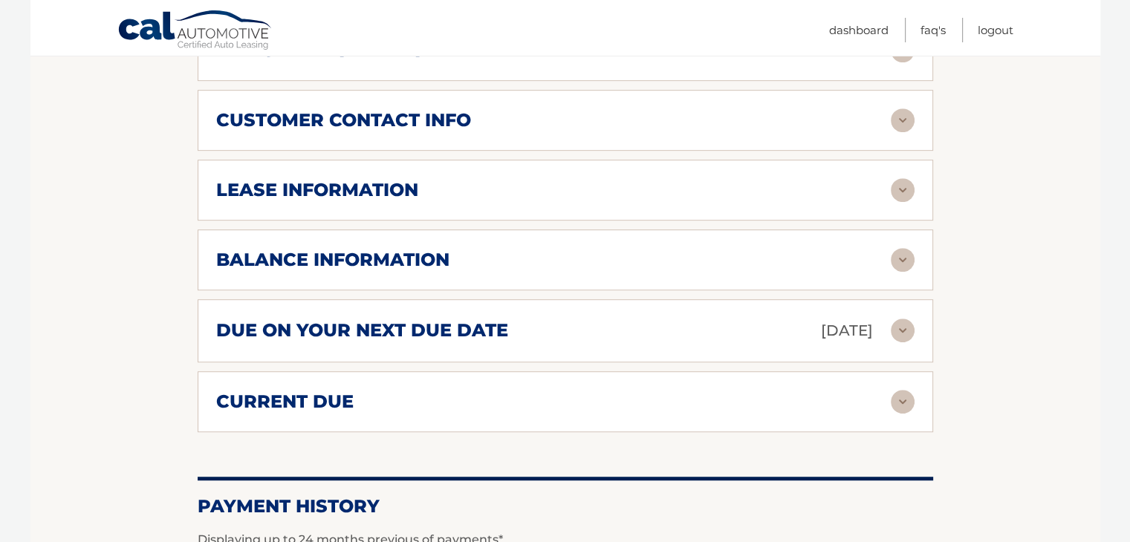
click at [517, 372] on div "current due Late Charges $0.00 Miscelleneous Charges* $0.00 Sales Tax $0.00 pay…" at bounding box center [566, 402] width 736 height 61
click at [502, 391] on div "current due" at bounding box center [553, 402] width 675 height 22
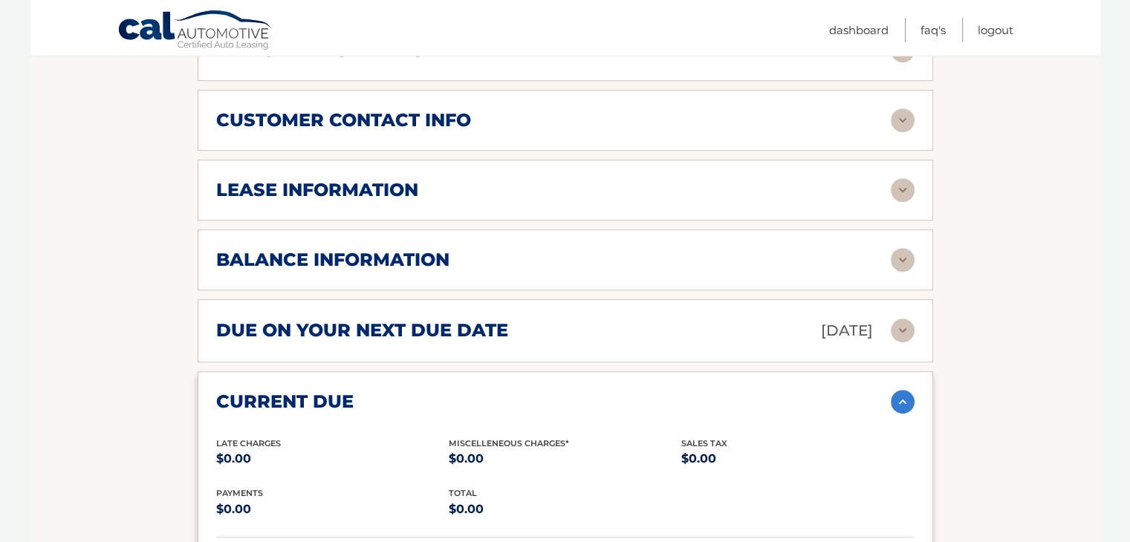
click at [907, 248] on img at bounding box center [903, 260] width 24 height 24
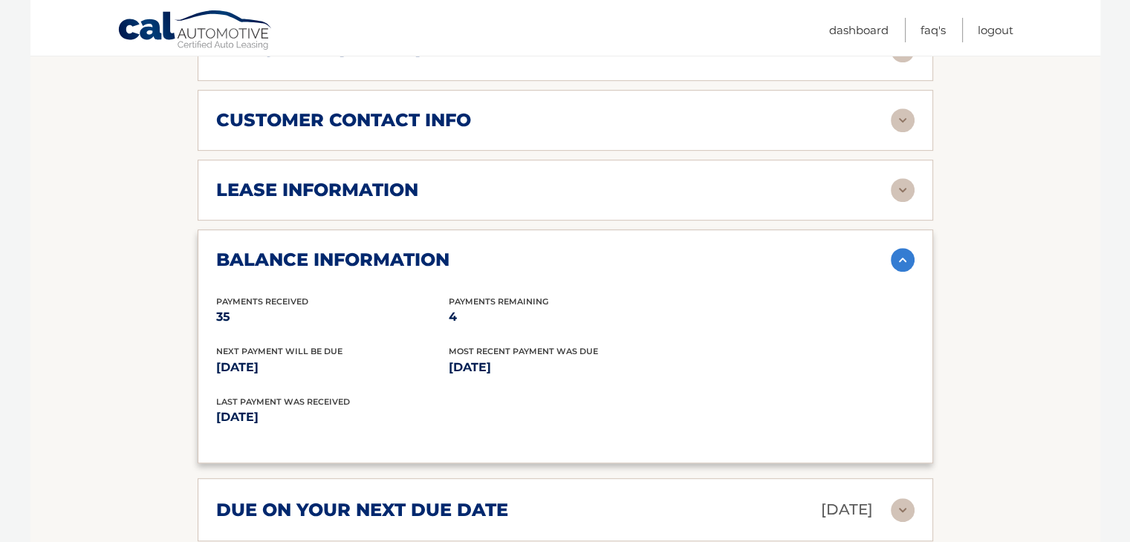
click at [902, 178] on img at bounding box center [903, 190] width 24 height 24
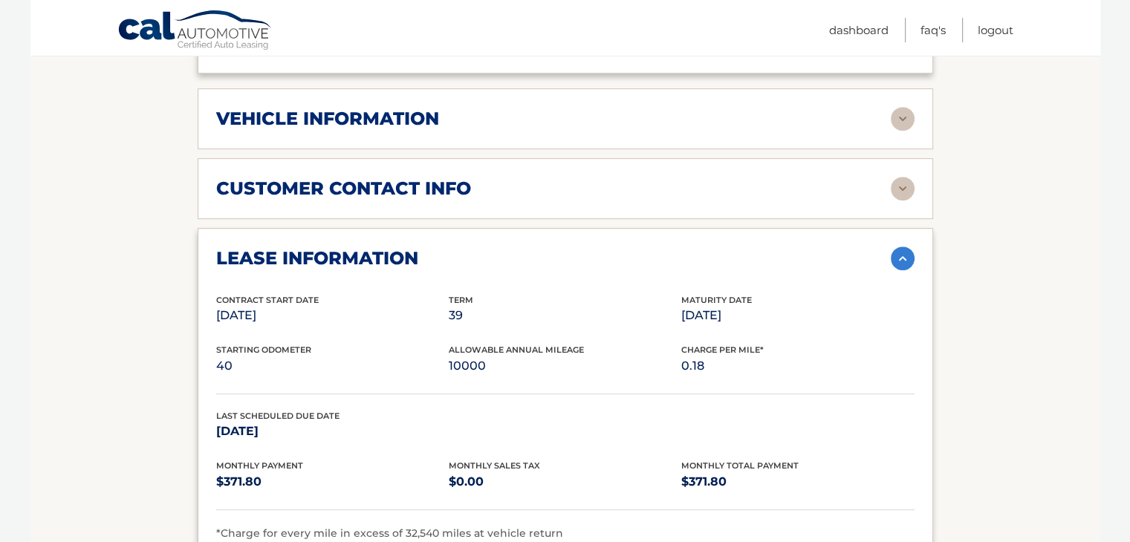
scroll to position [482, 0]
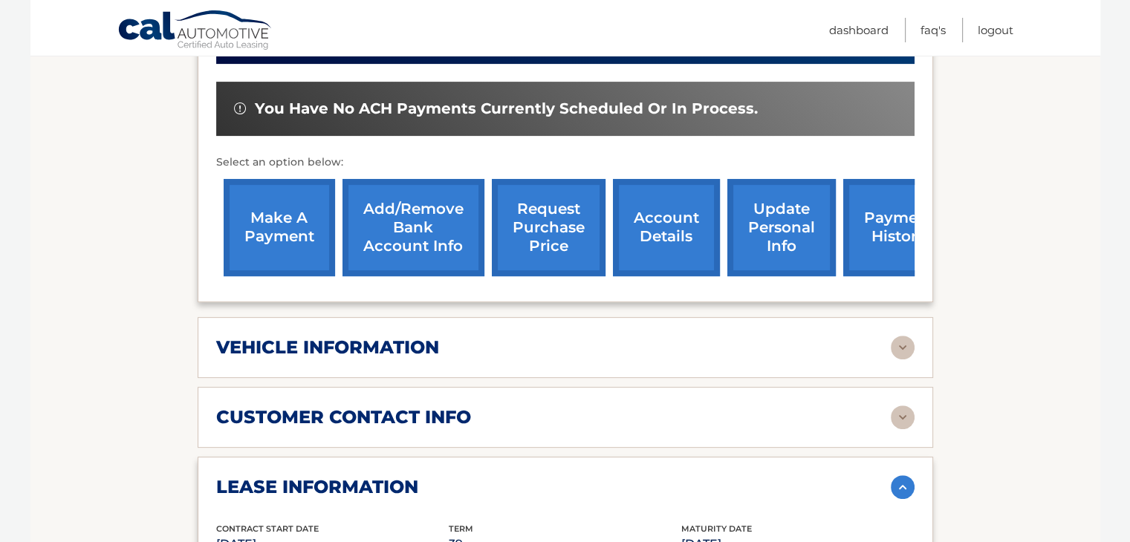
click at [532, 387] on div "customer contact info full name [PERSON_NAME] street address [STREET_ADDRESS] c…" at bounding box center [566, 417] width 736 height 61
click at [907, 336] on img at bounding box center [903, 348] width 24 height 24
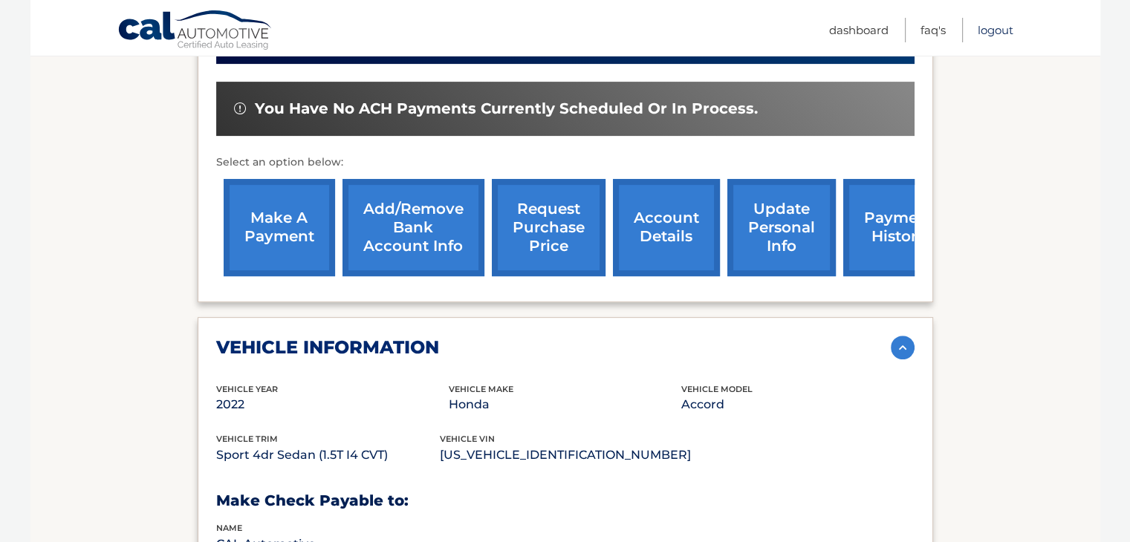
click at [998, 25] on link "Logout" at bounding box center [996, 30] width 36 height 25
